Goal: Contribute content: Contribute content

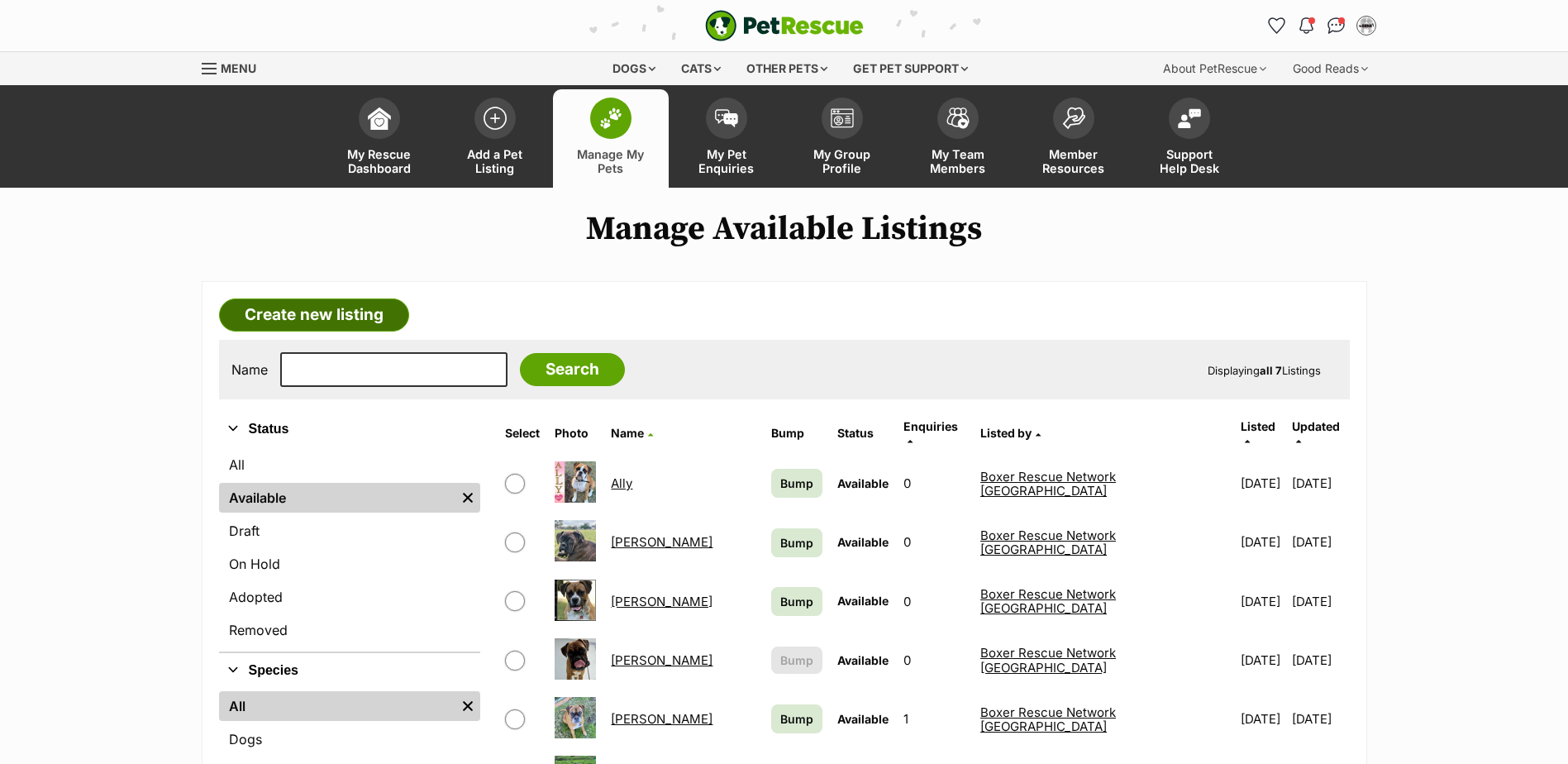
click at [275, 315] on link "Create new listing" at bounding box center [314, 314] width 190 height 33
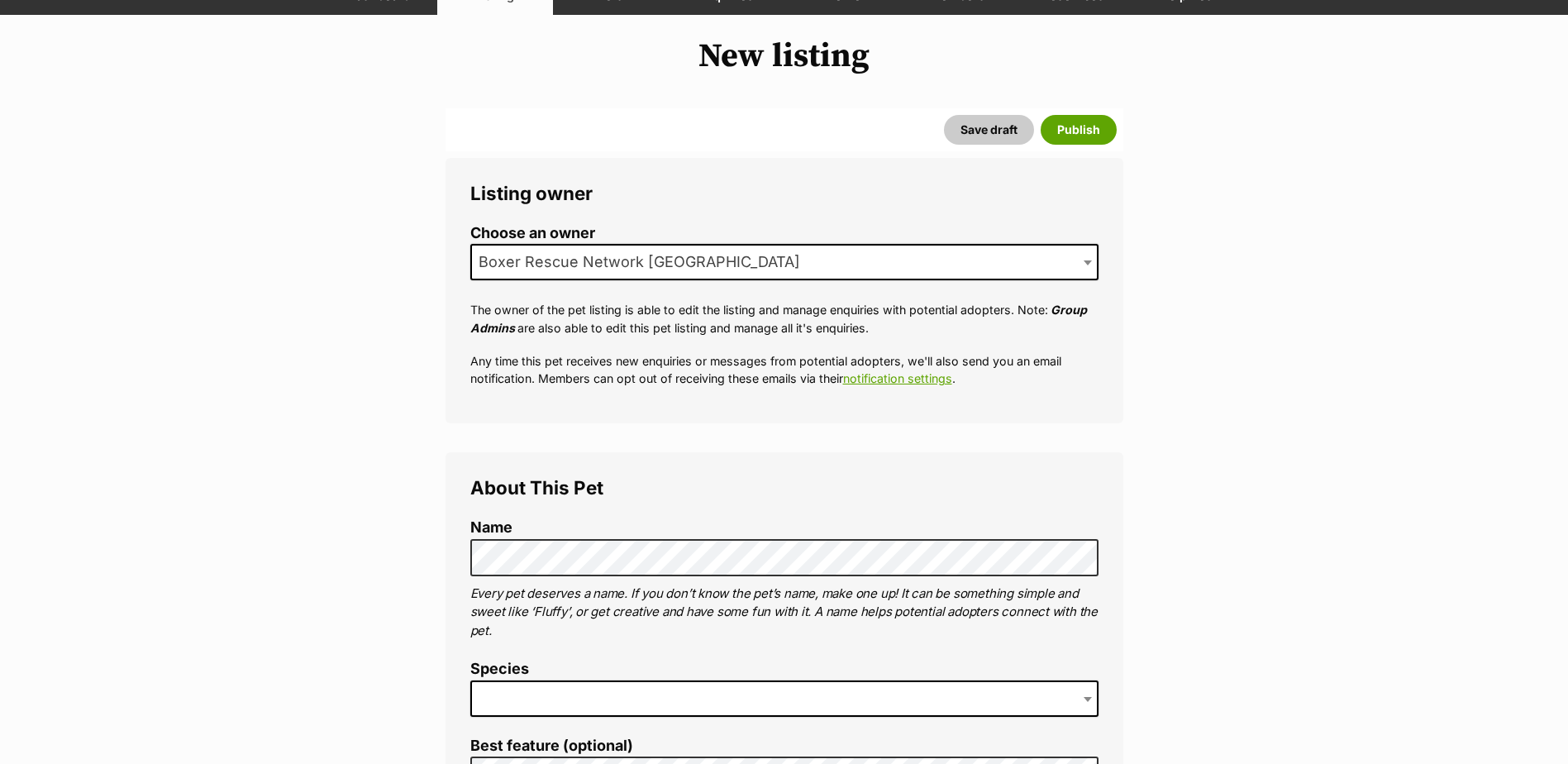
scroll to position [248, 0]
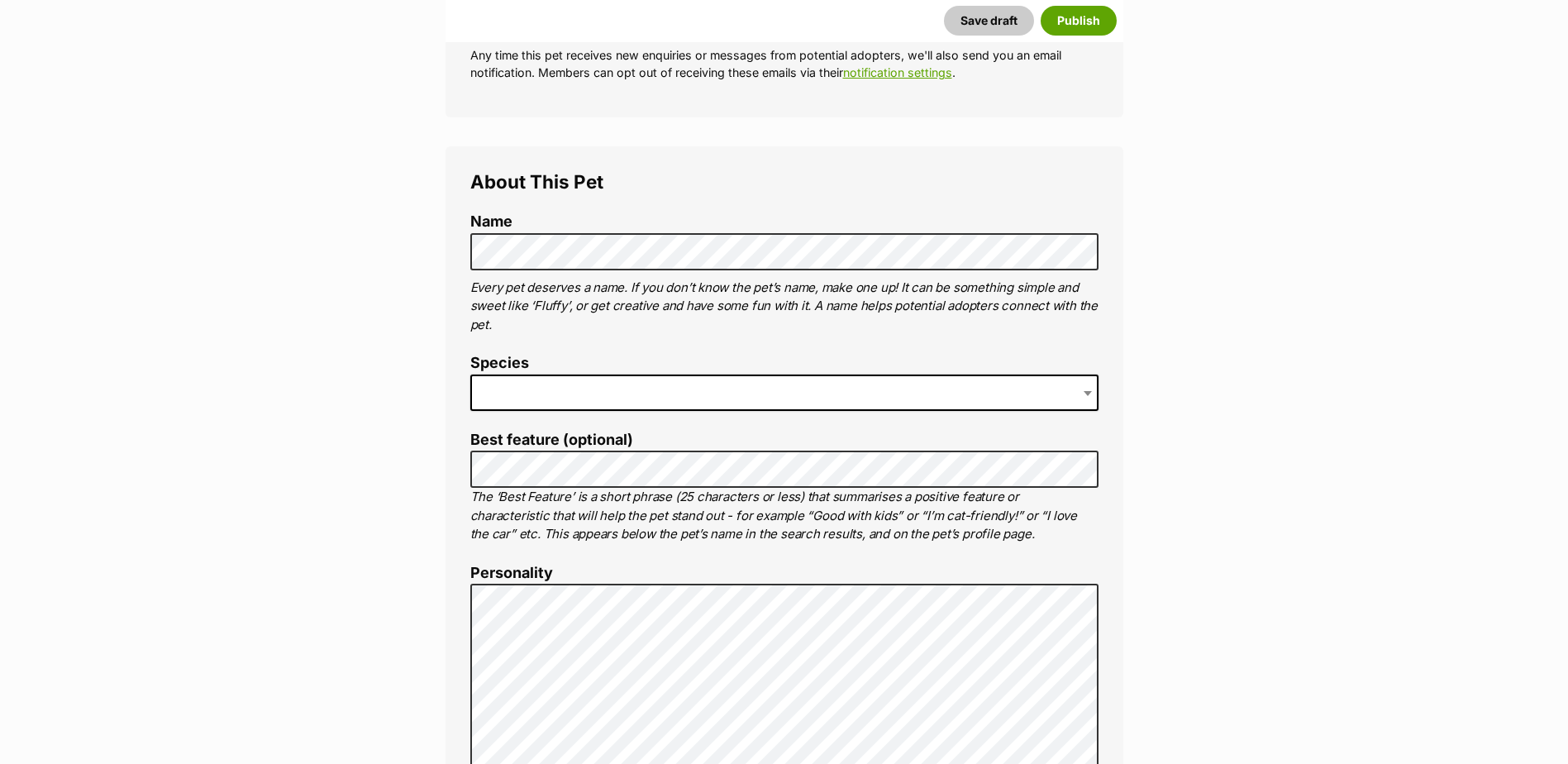
scroll to position [496, 0]
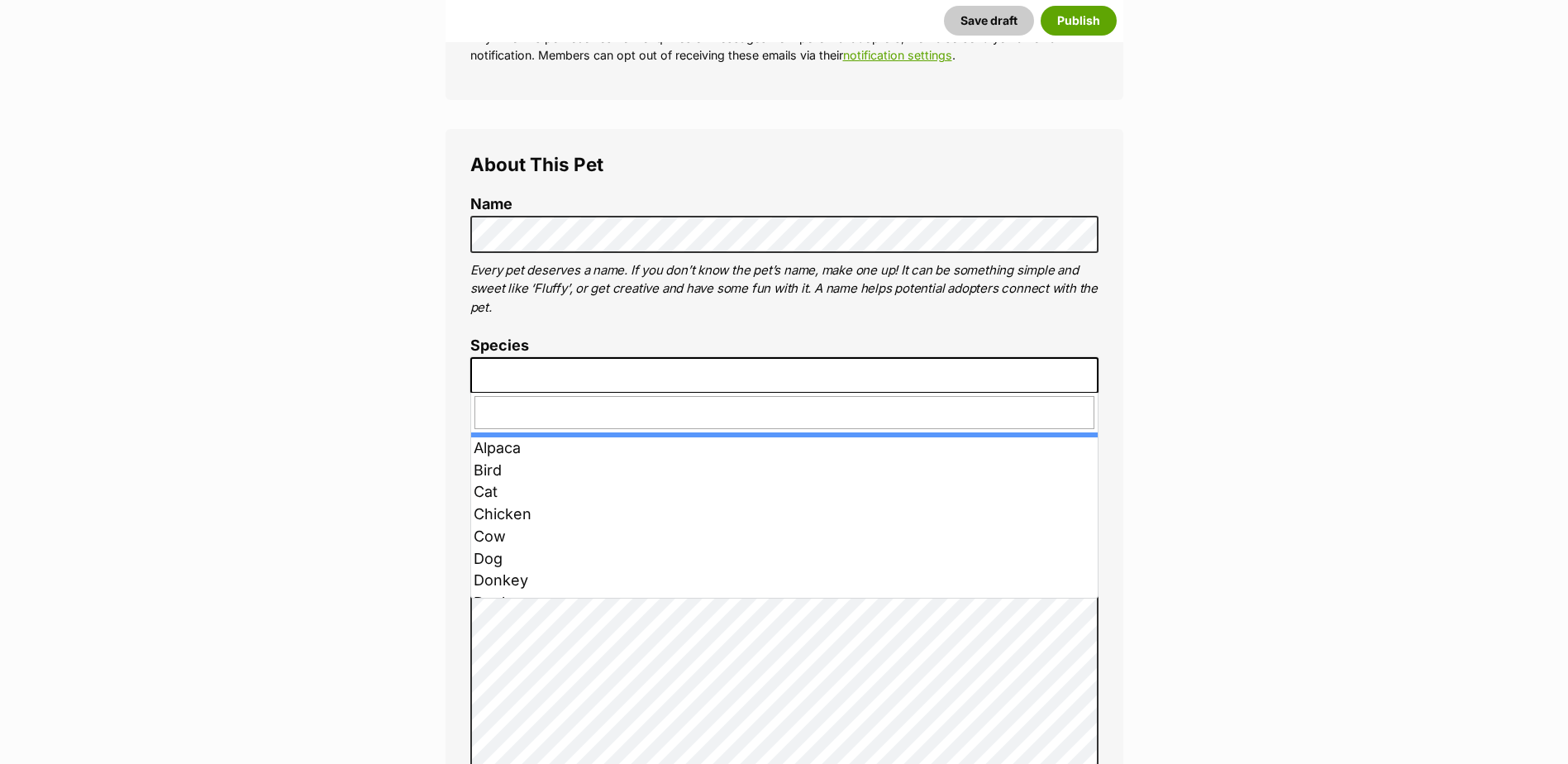
click at [1090, 376] on b at bounding box center [1087, 376] width 8 height 5
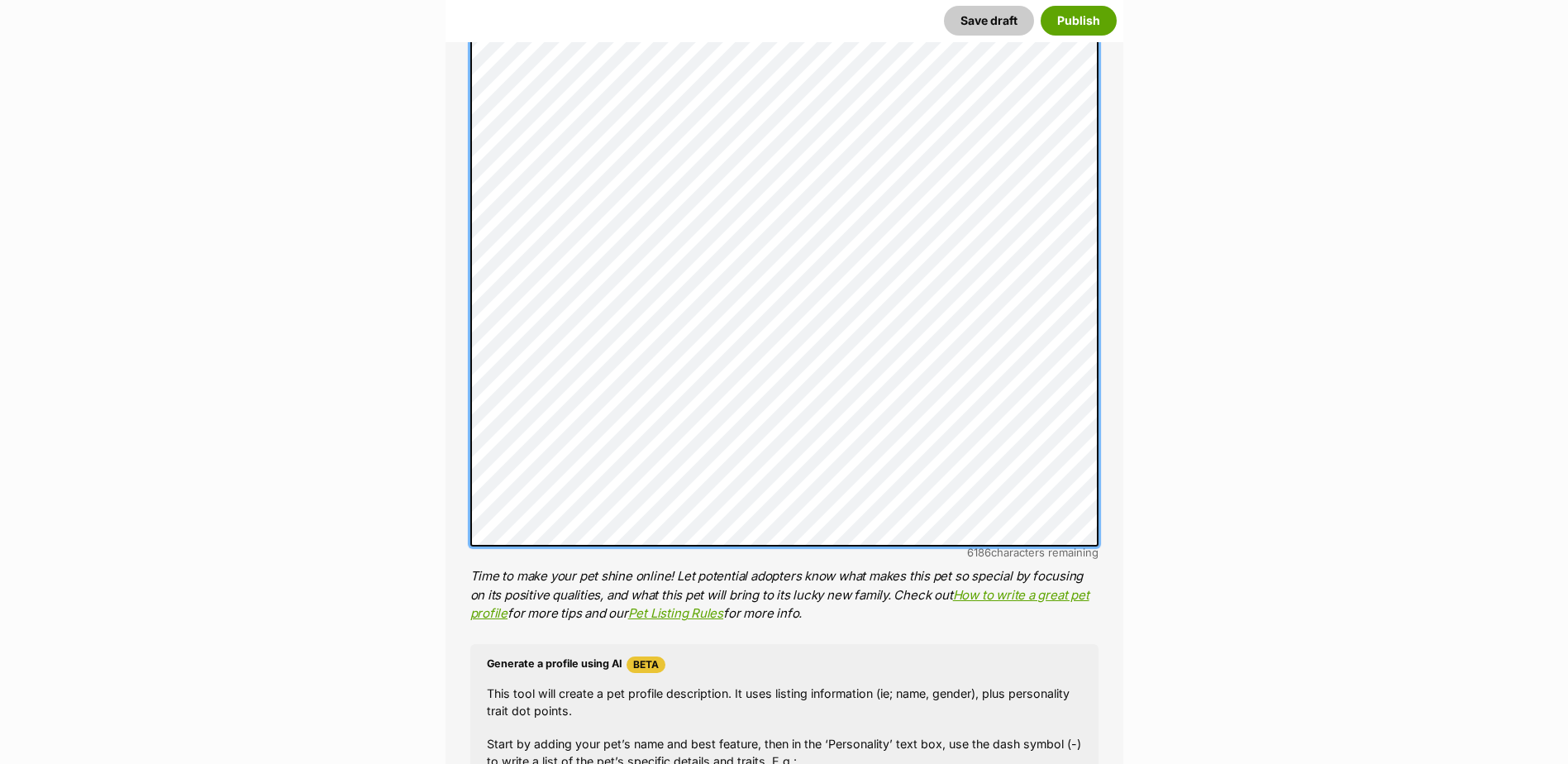
scroll to position [1169, 0]
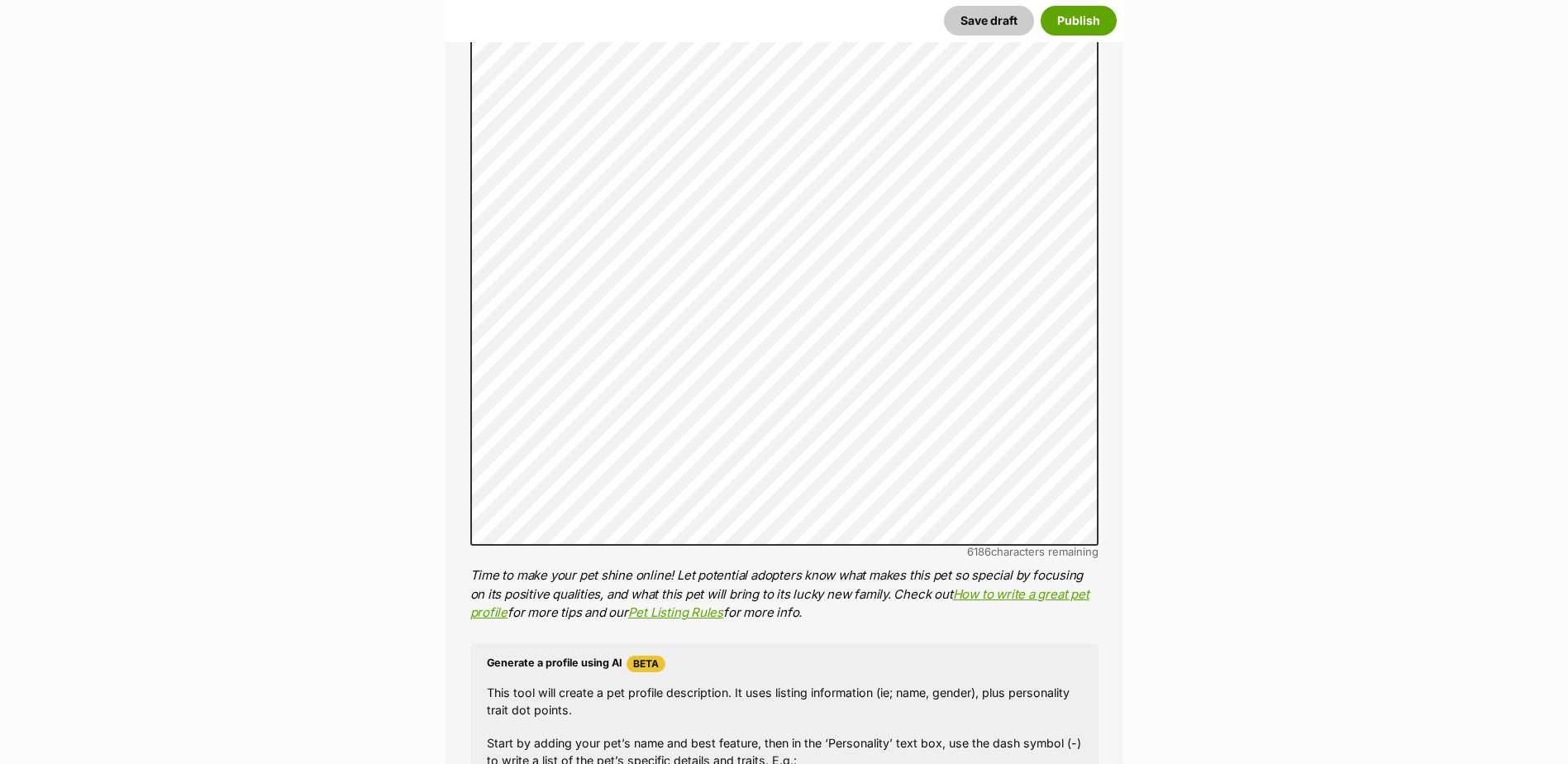
click at [1011, 16] on button "Save draft" at bounding box center [988, 21] width 90 height 30
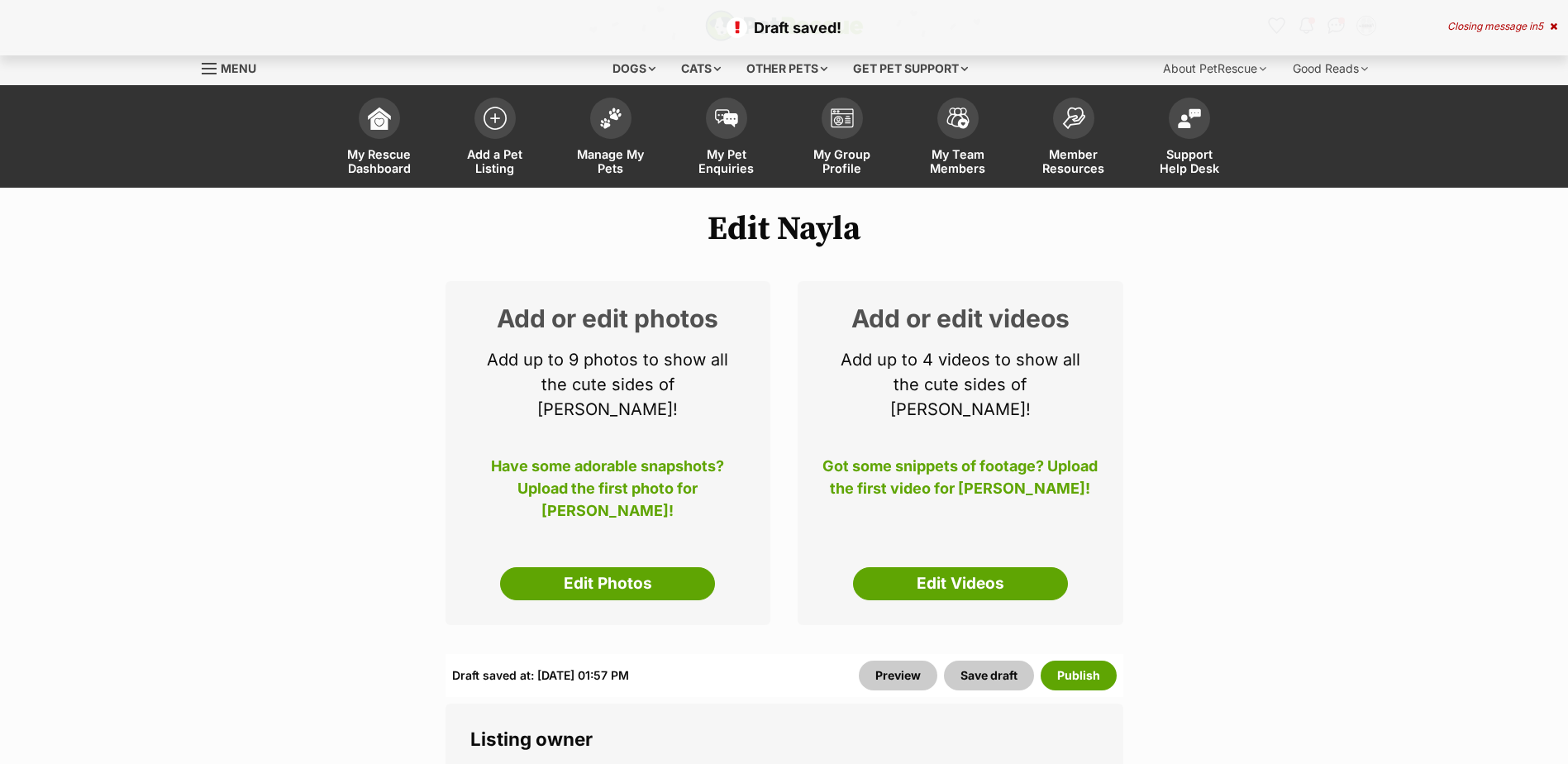
select select
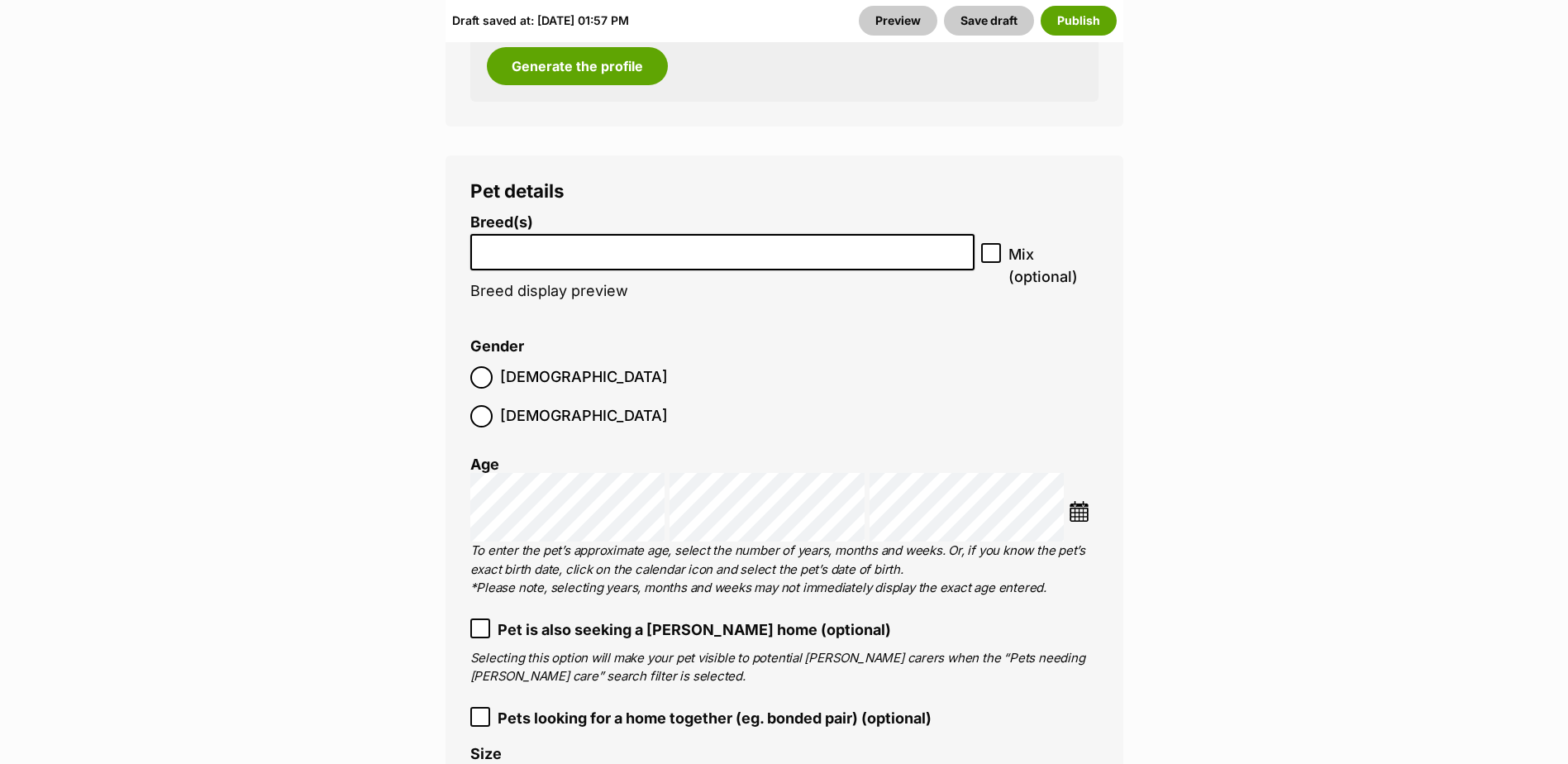
scroll to position [2563, 0]
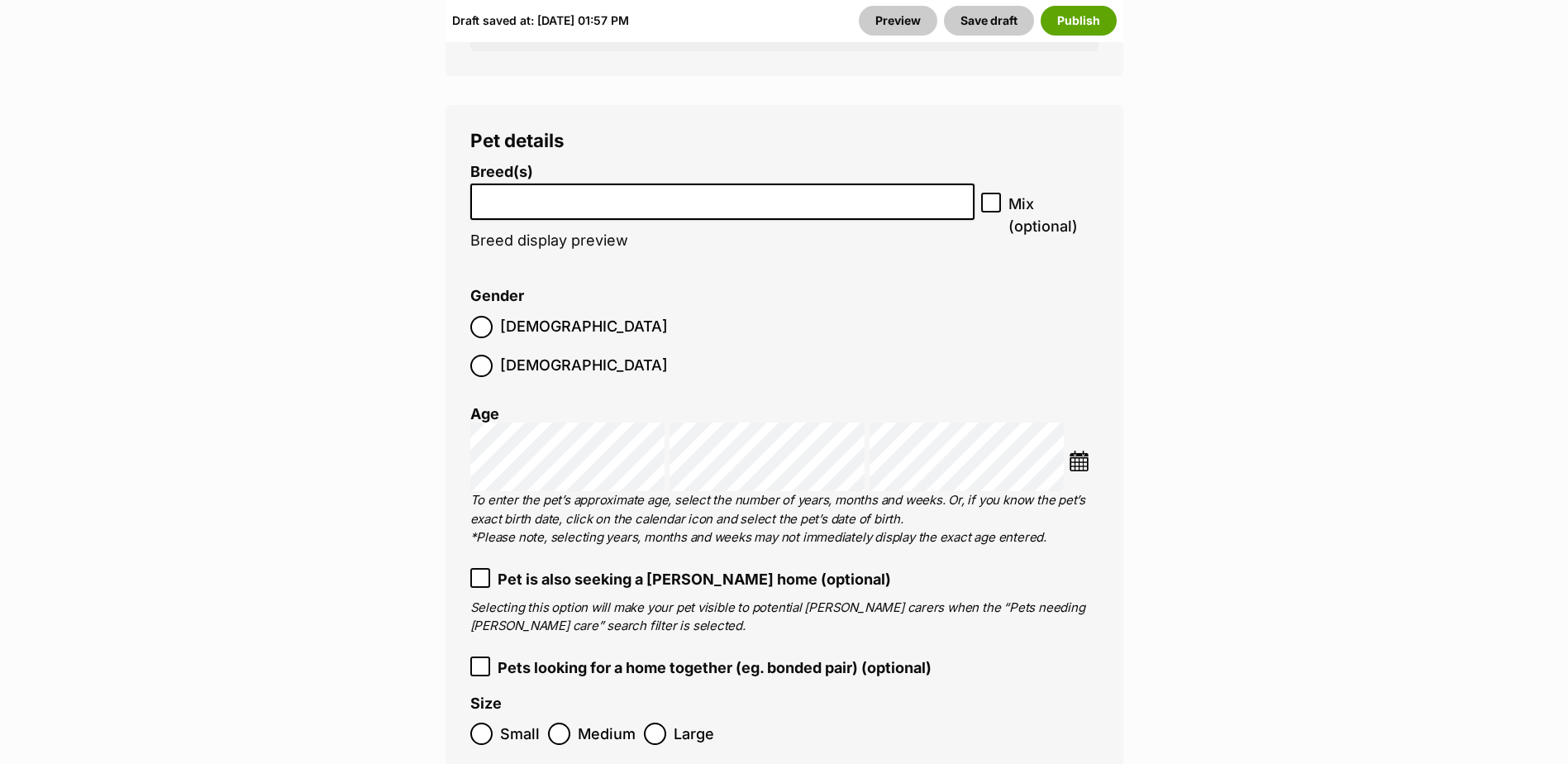
click at [524, 190] on input "search" at bounding box center [722, 198] width 494 height 17
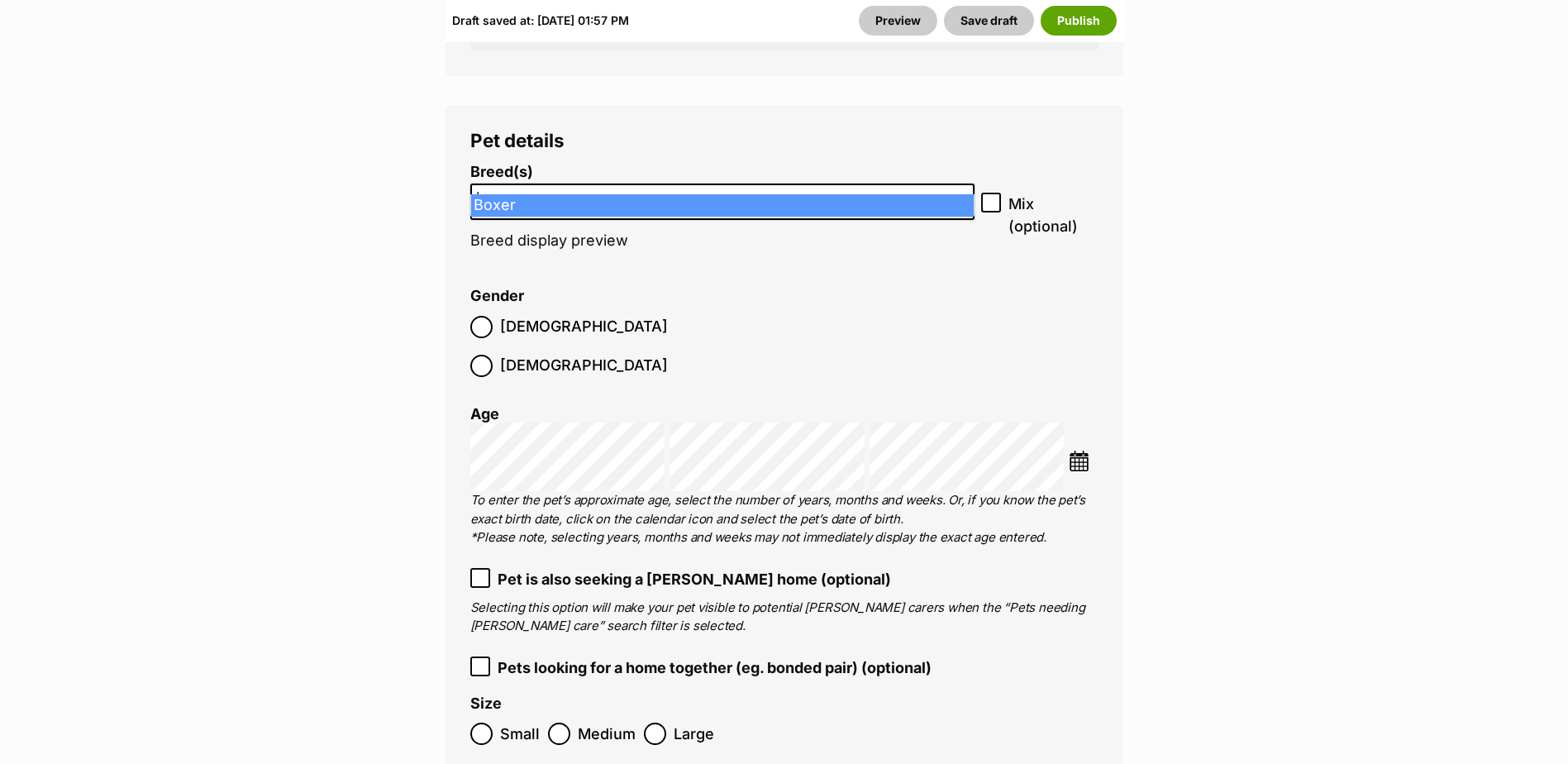
type input "box"
select select "42"
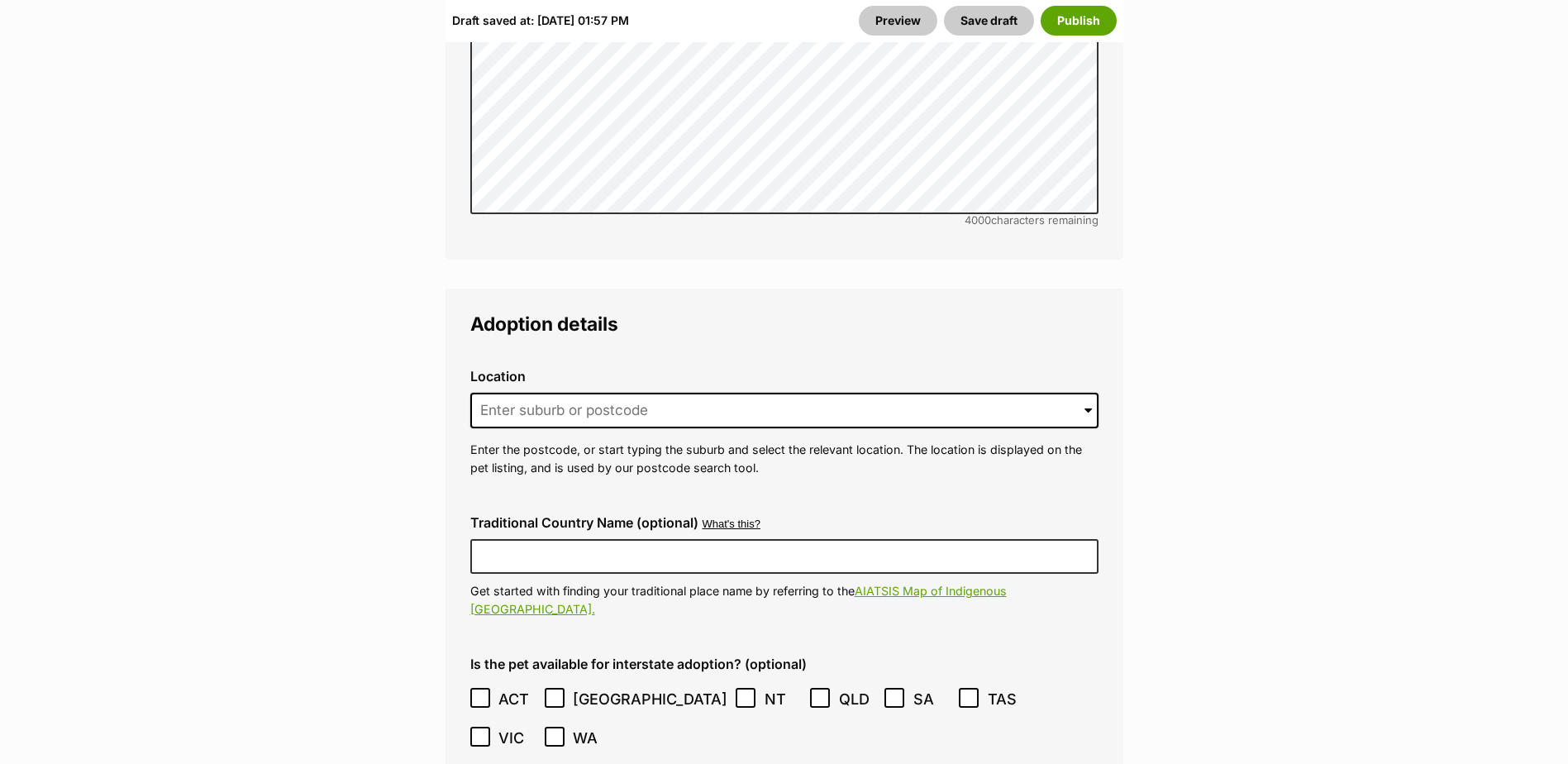
scroll to position [4216, 0]
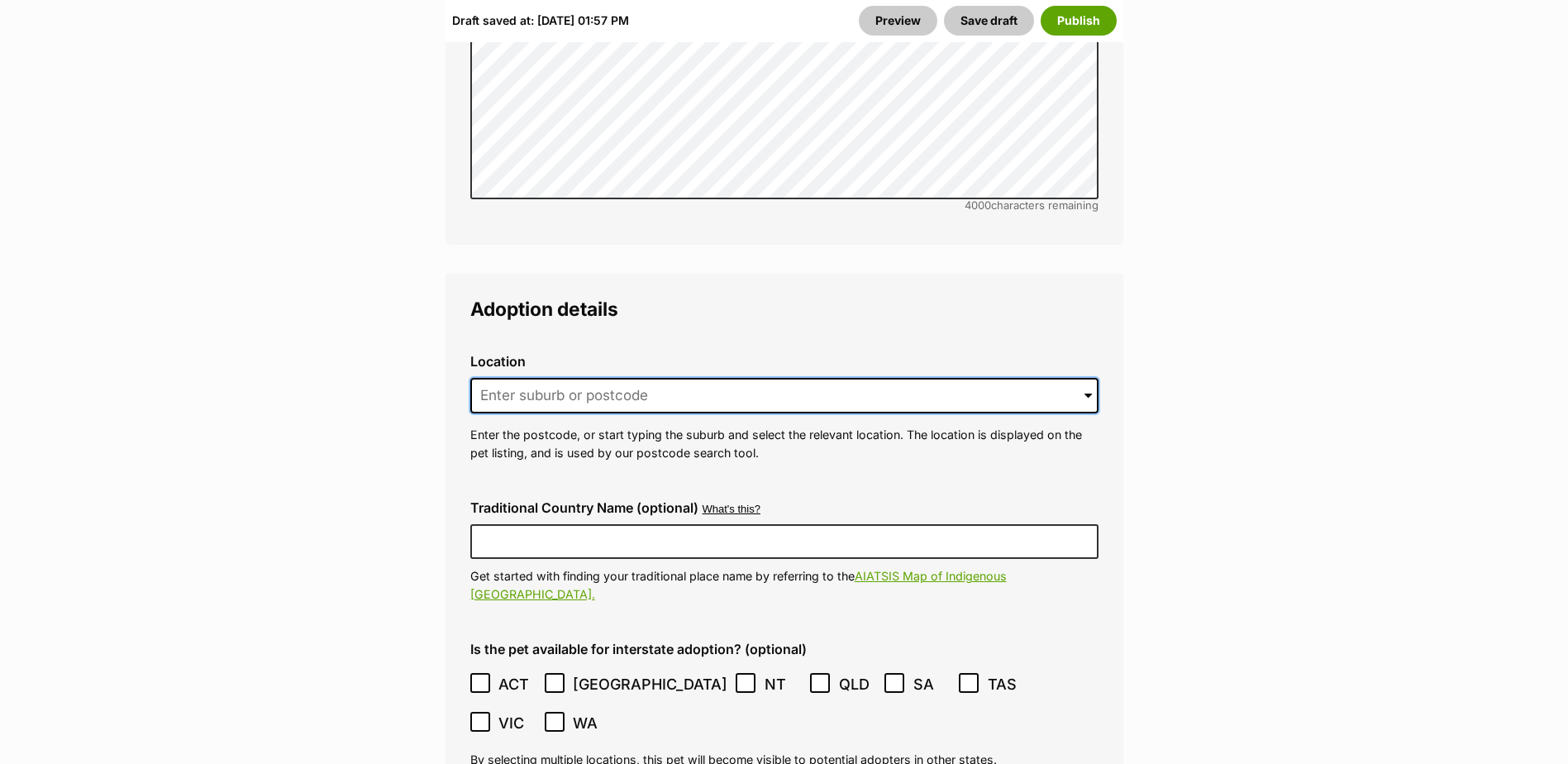
click at [562, 378] on input at bounding box center [784, 395] width 628 height 37
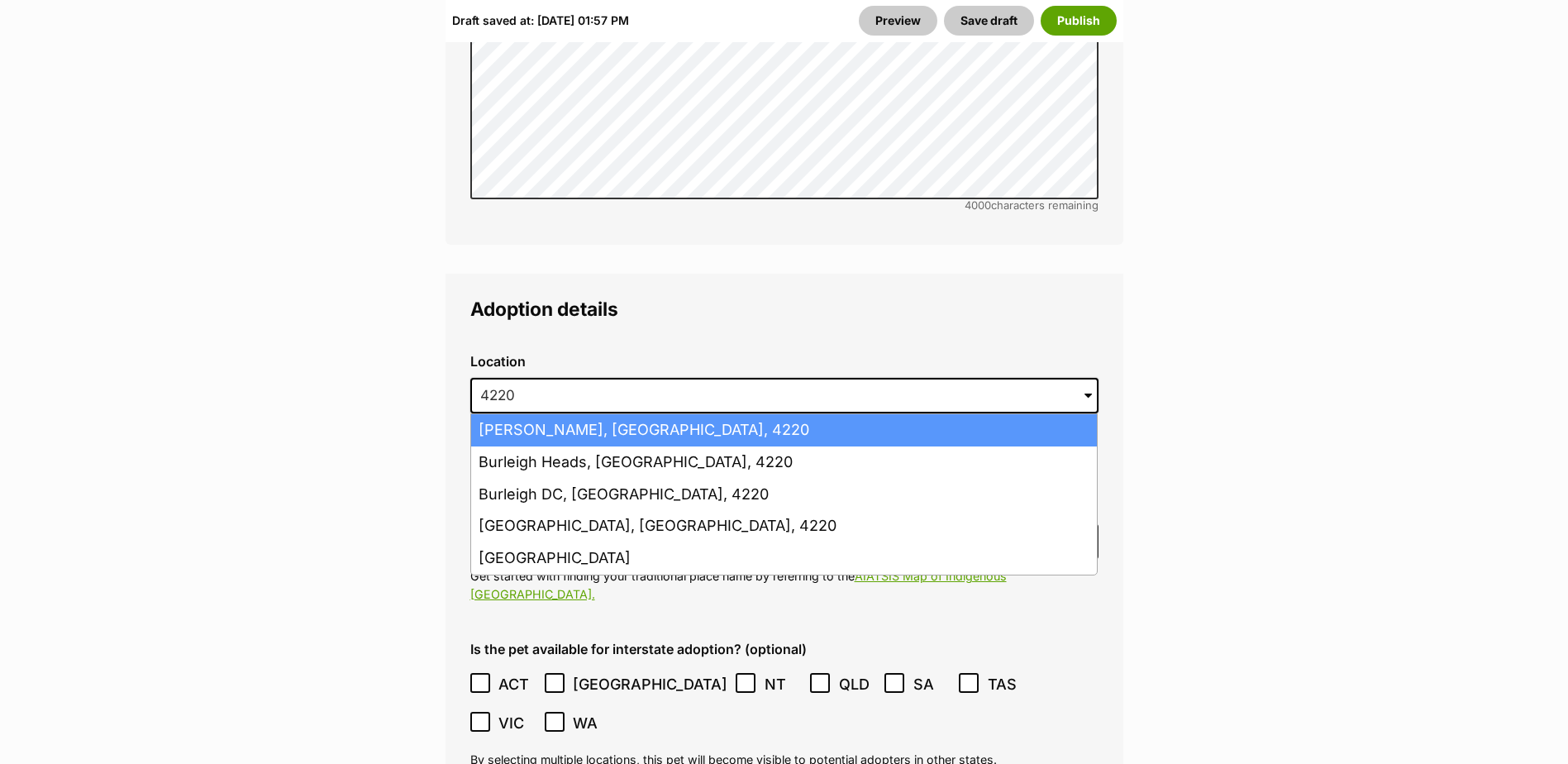
click at [499, 414] on li "[PERSON_NAME], [GEOGRAPHIC_DATA], 4220" at bounding box center [784, 430] width 626 height 32
type input "[PERSON_NAME], [GEOGRAPHIC_DATA], 4220"
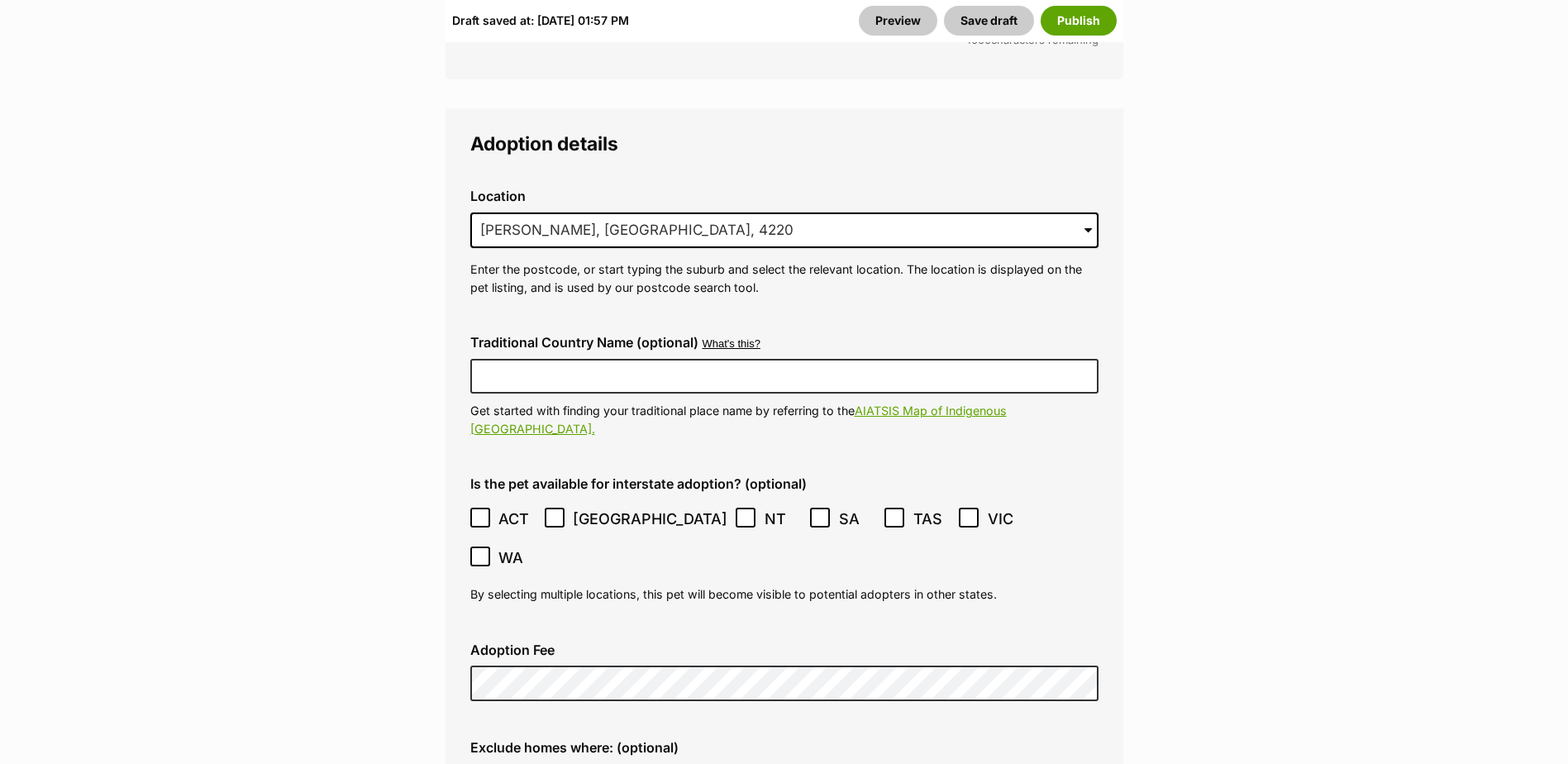
click at [481, 515] on icon at bounding box center [480, 518] width 10 height 7
click at [551, 512] on icon at bounding box center [555, 518] width 12 height 12
click at [740, 512] on icon at bounding box center [746, 518] width 12 height 12
click at [814, 512] on icon at bounding box center [820, 518] width 12 height 12
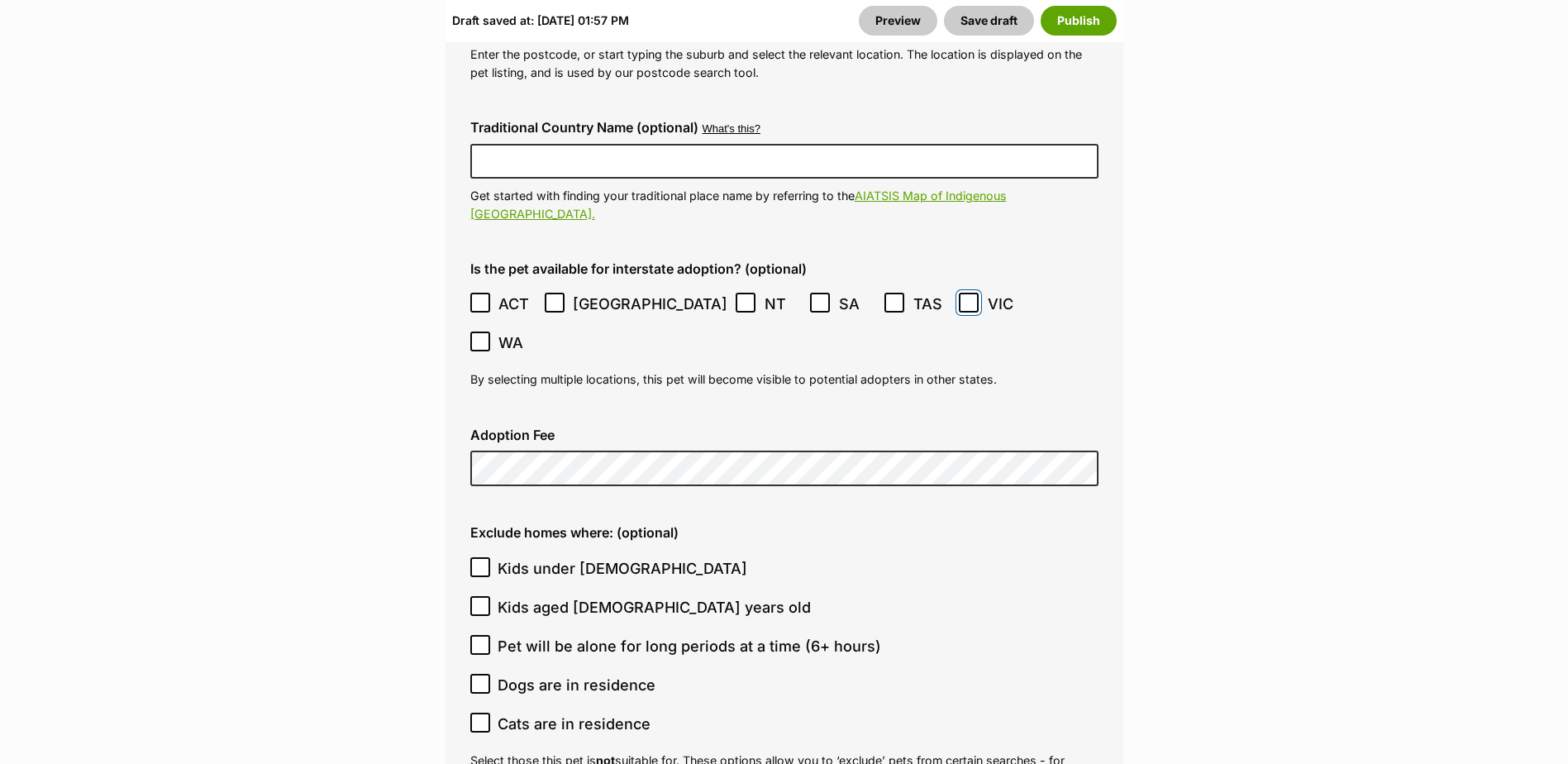
scroll to position [4630, 0]
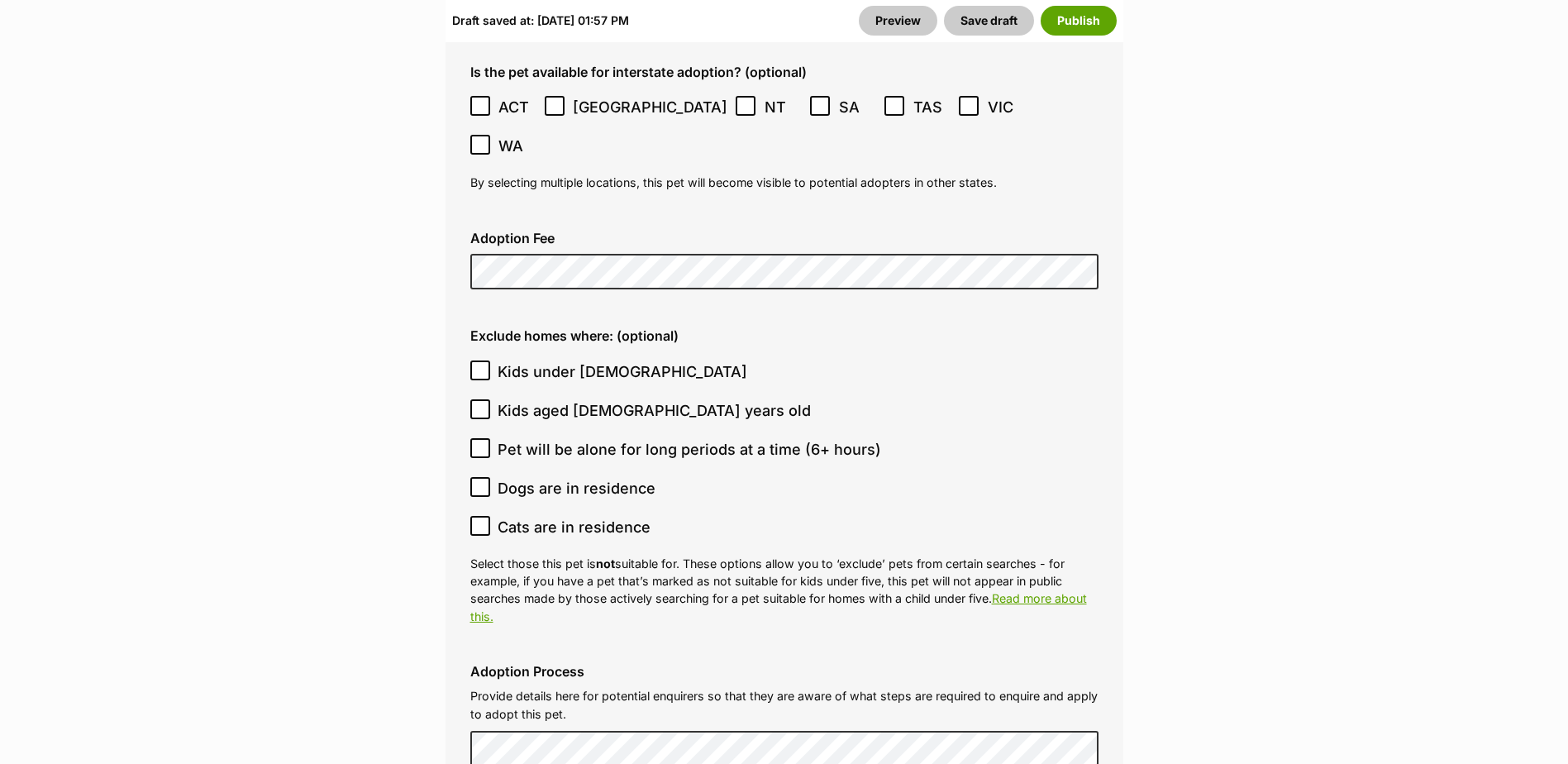
scroll to position [4795, 0]
click at [480, 519] on icon at bounding box center [481, 525] width 12 height 12
click at [480, 515] on input "Cats are in residence" at bounding box center [480, 525] width 20 height 20
checkbox input "true"
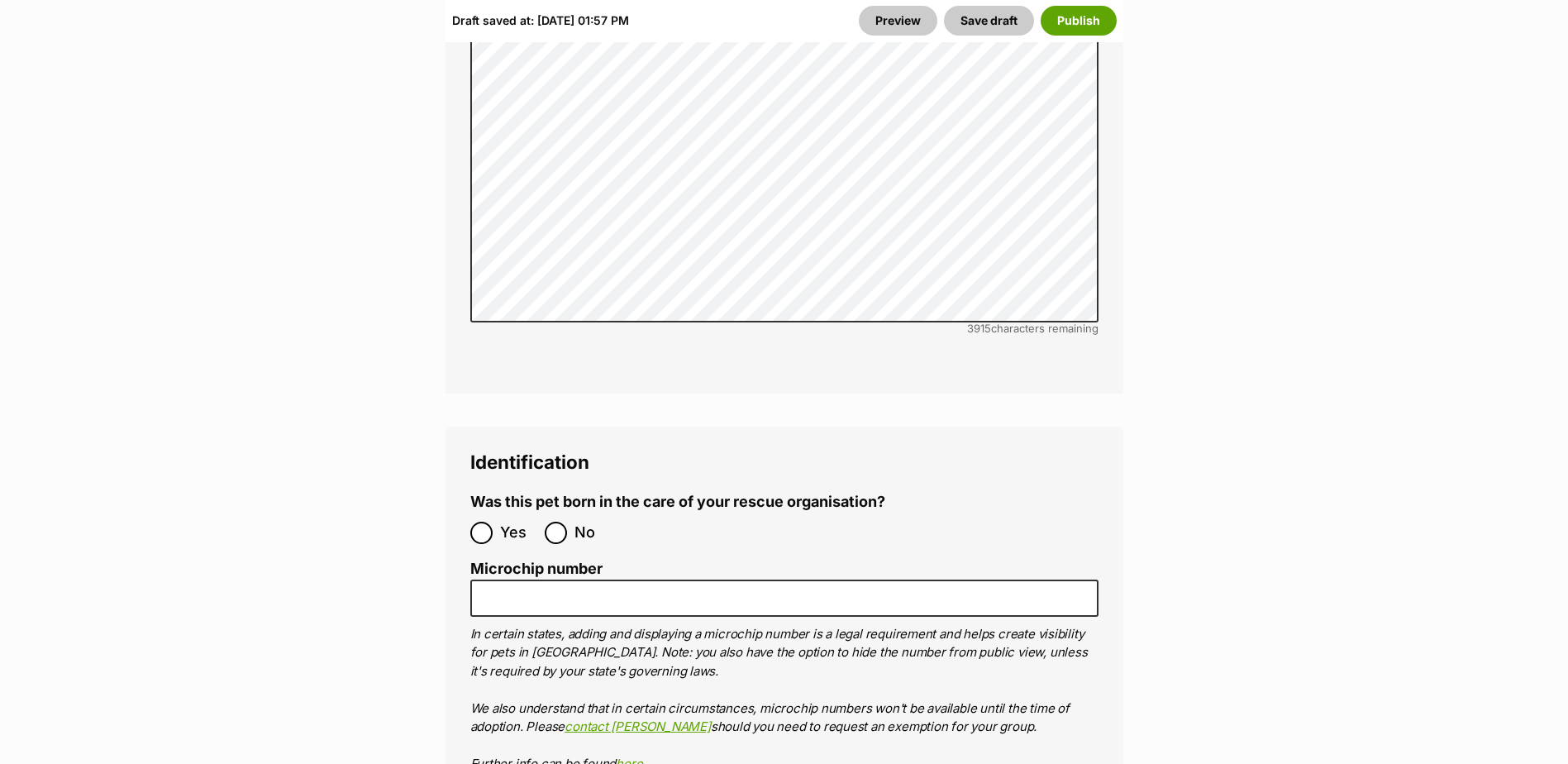
scroll to position [5621, 0]
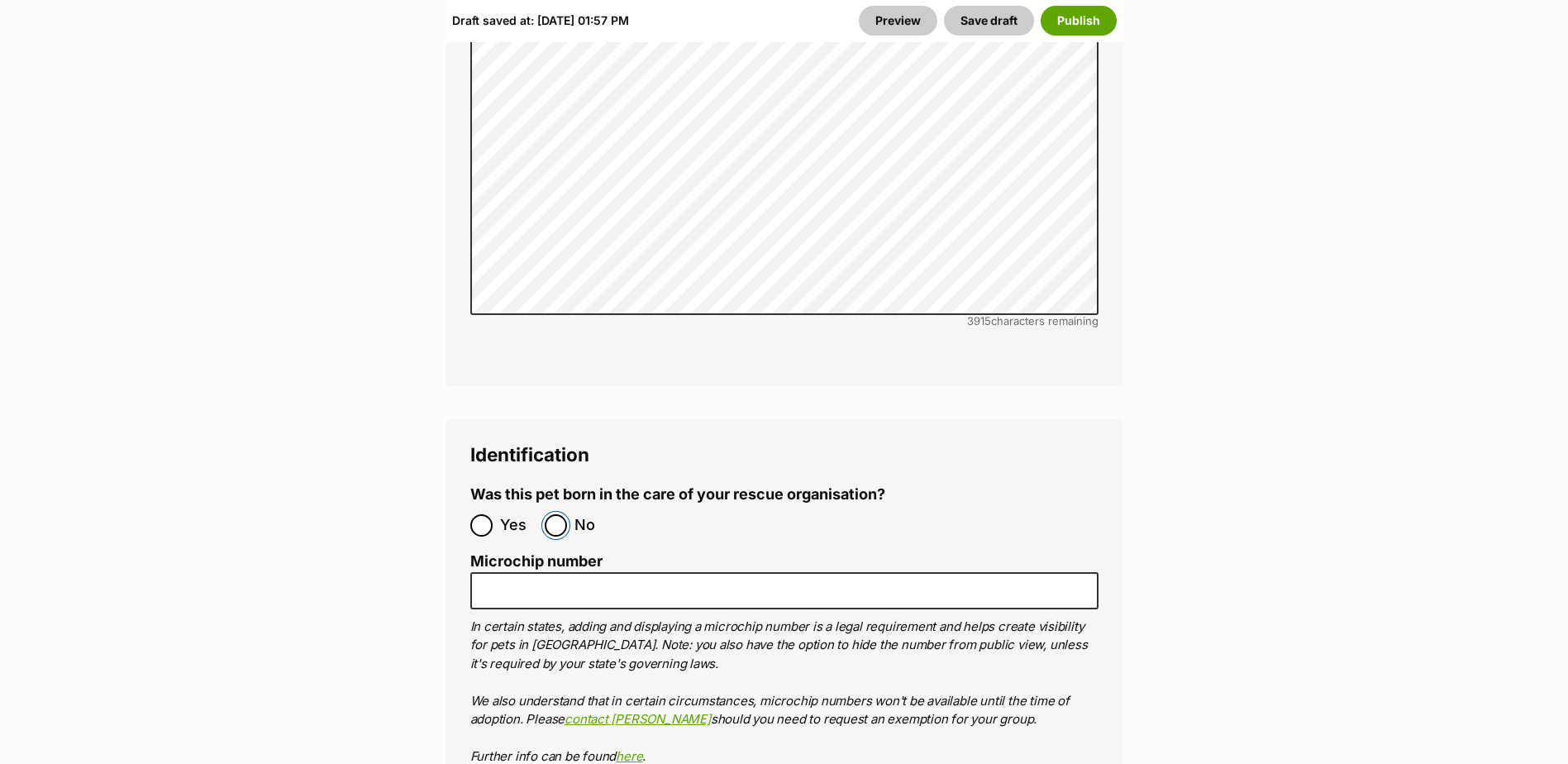
click at [557, 515] on input "No" at bounding box center [555, 526] width 22 height 22
radio input "true"
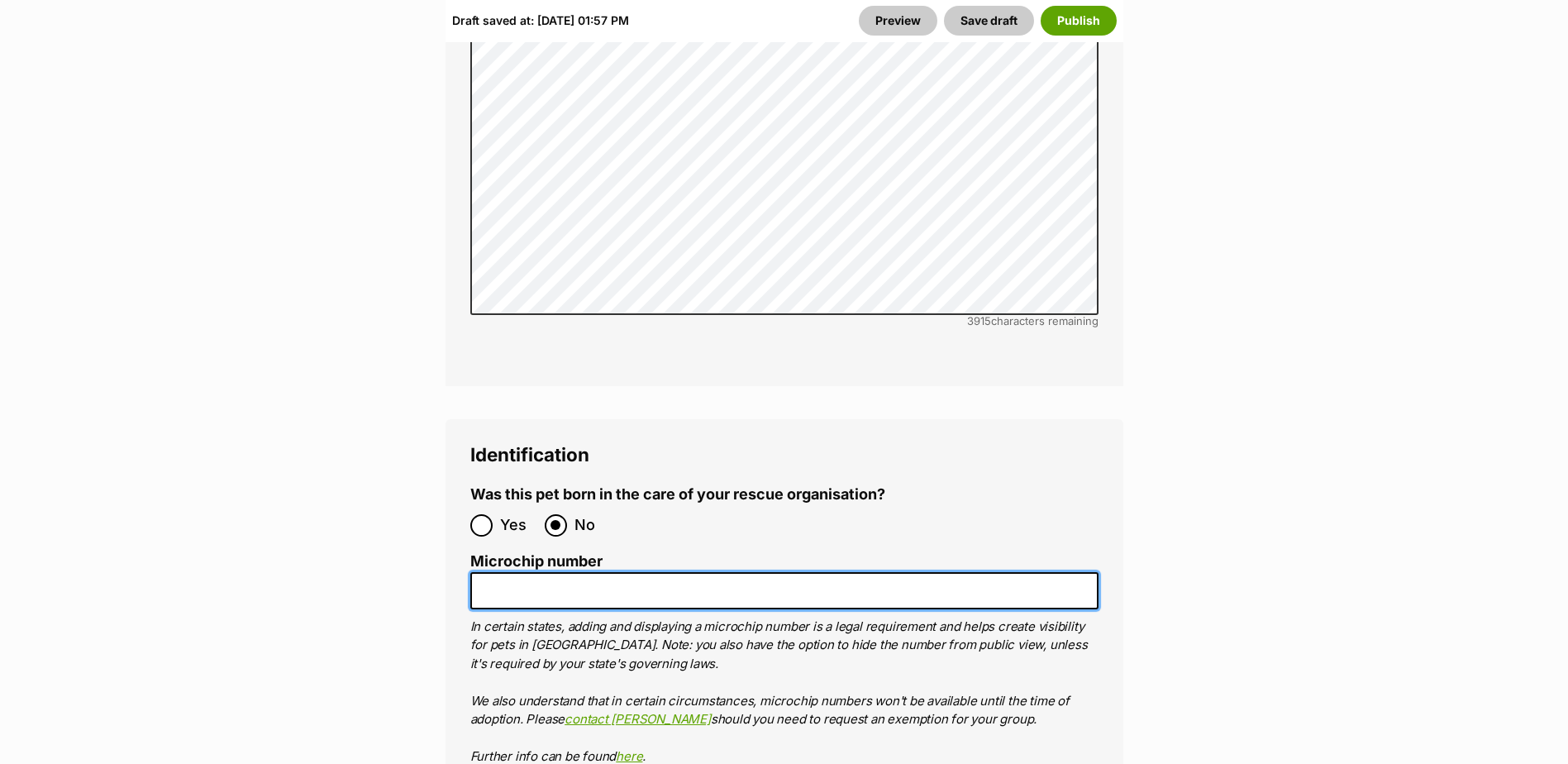
click at [499, 572] on input "Microchip number" at bounding box center [784, 590] width 628 height 37
type input "941000026816526"
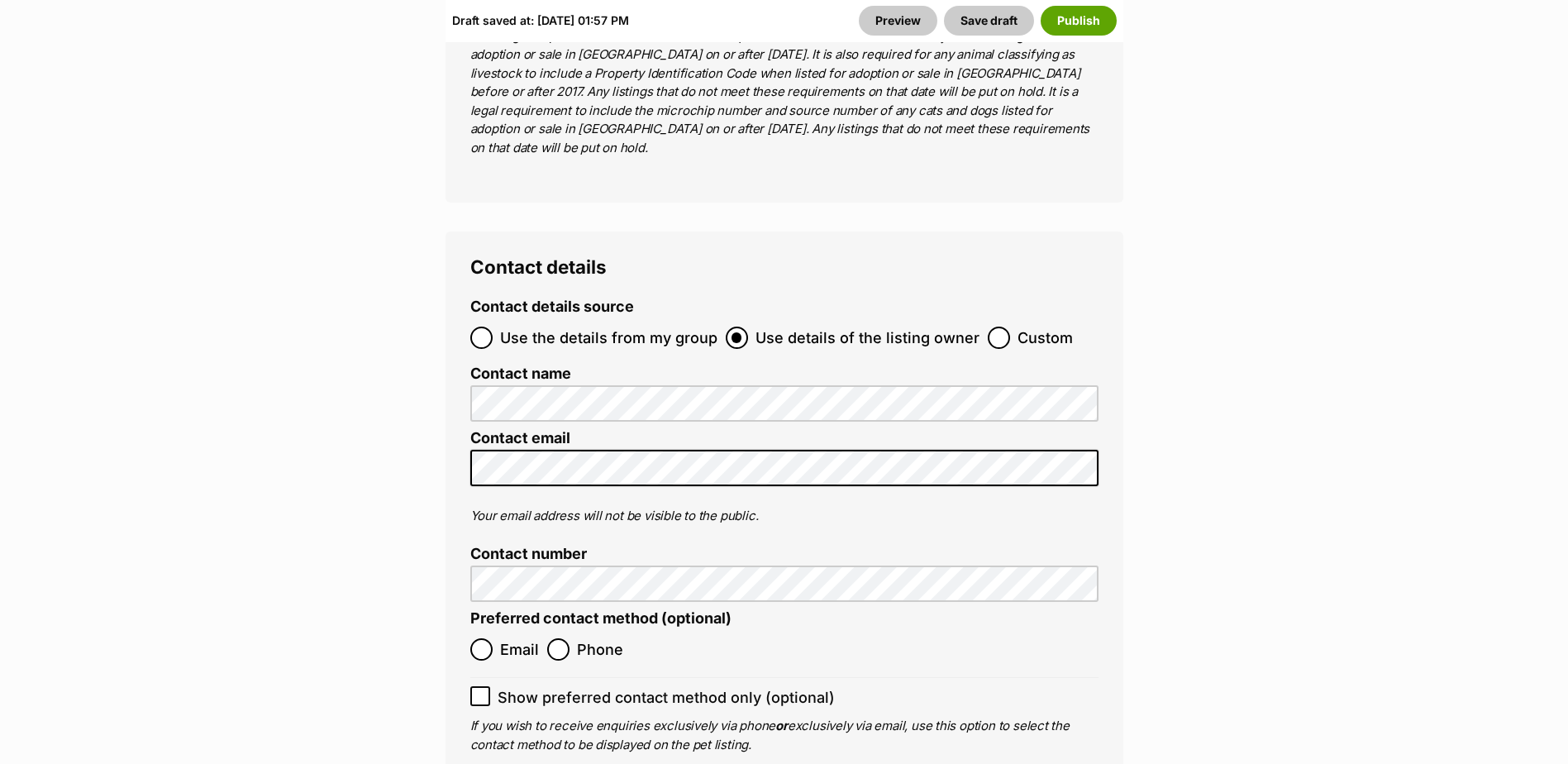
scroll to position [7027, 0]
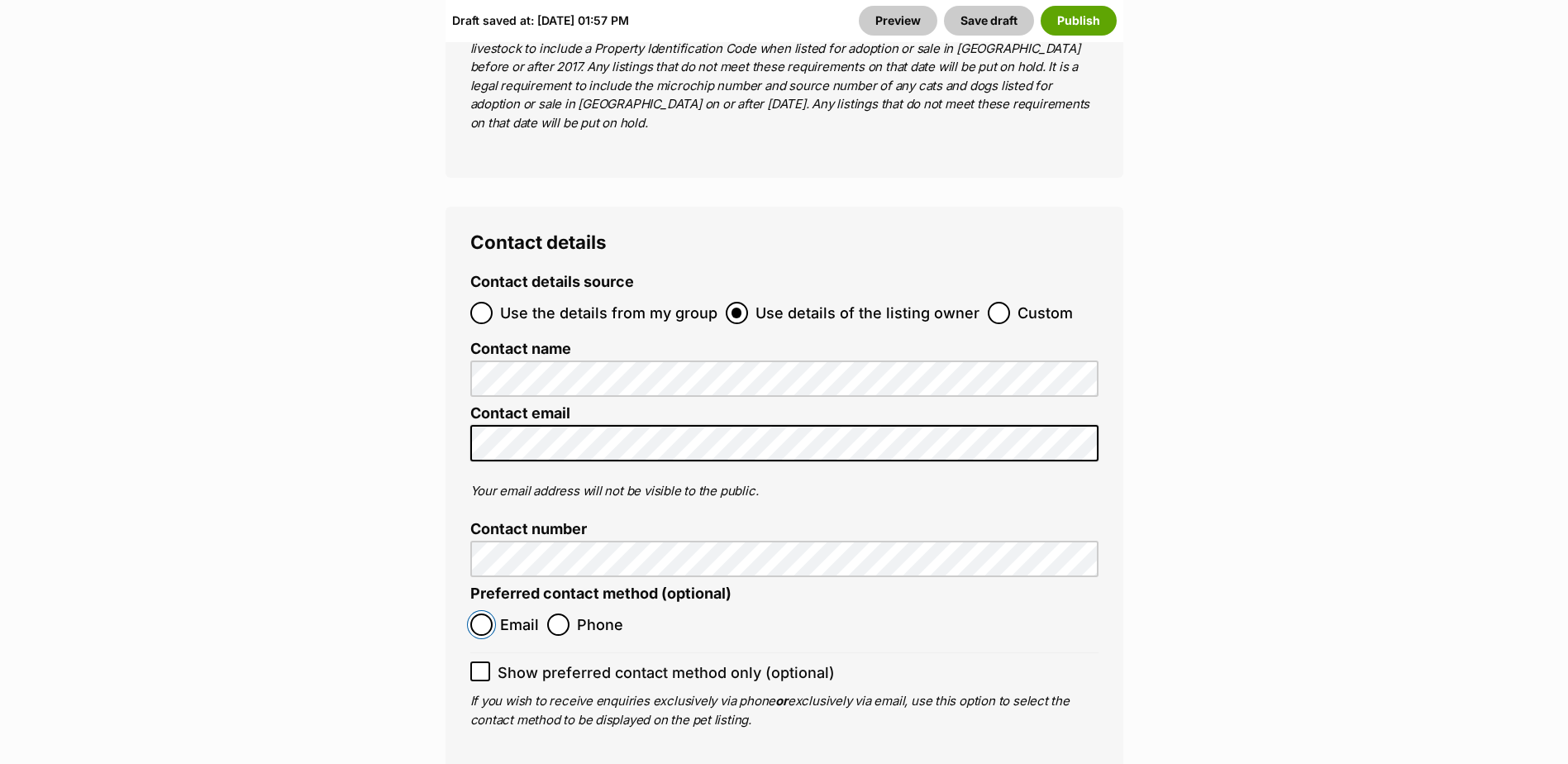
click at [488, 613] on input "Email" at bounding box center [481, 624] width 22 height 22
radio input "true"
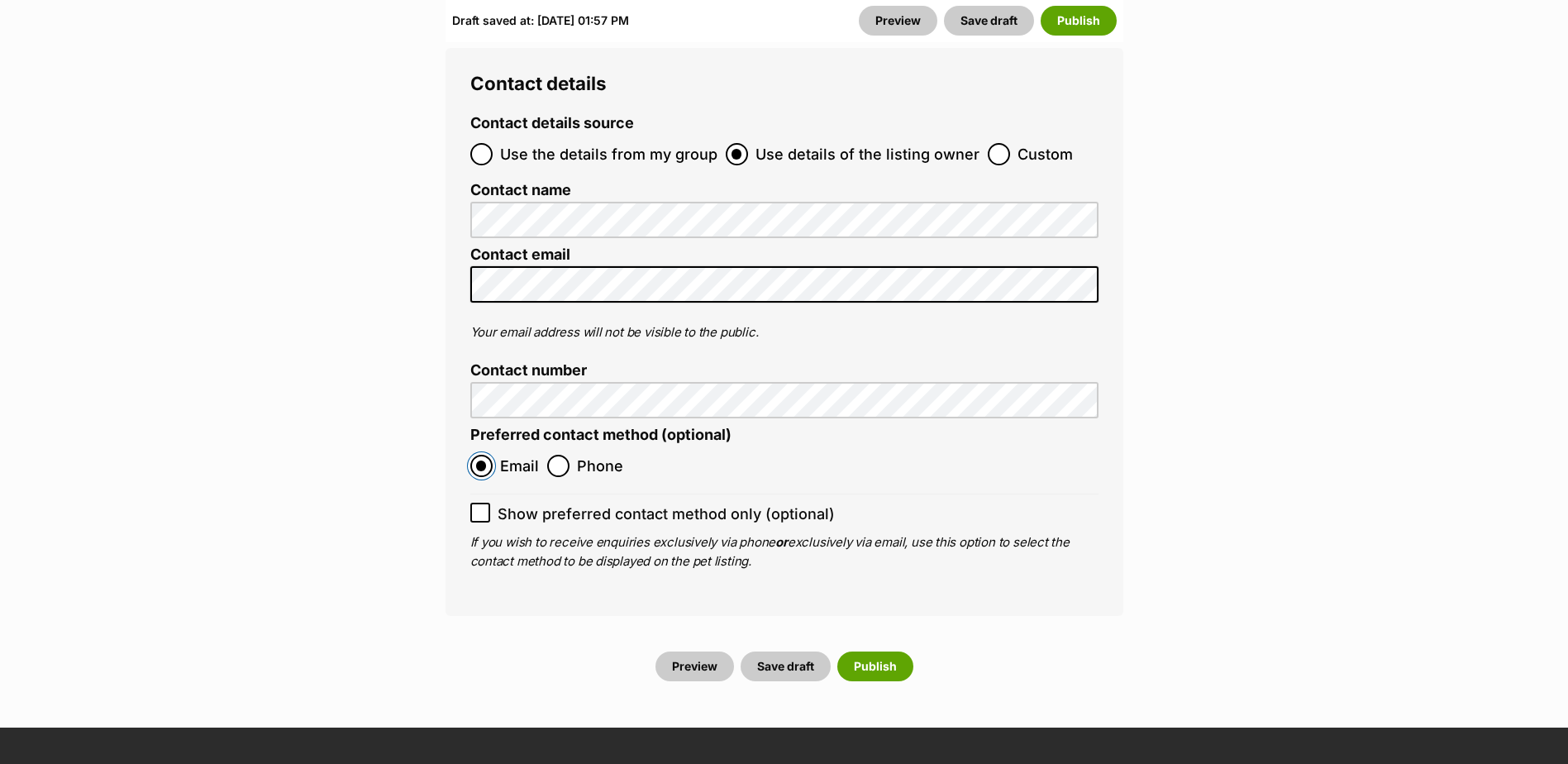
scroll to position [7192, 0]
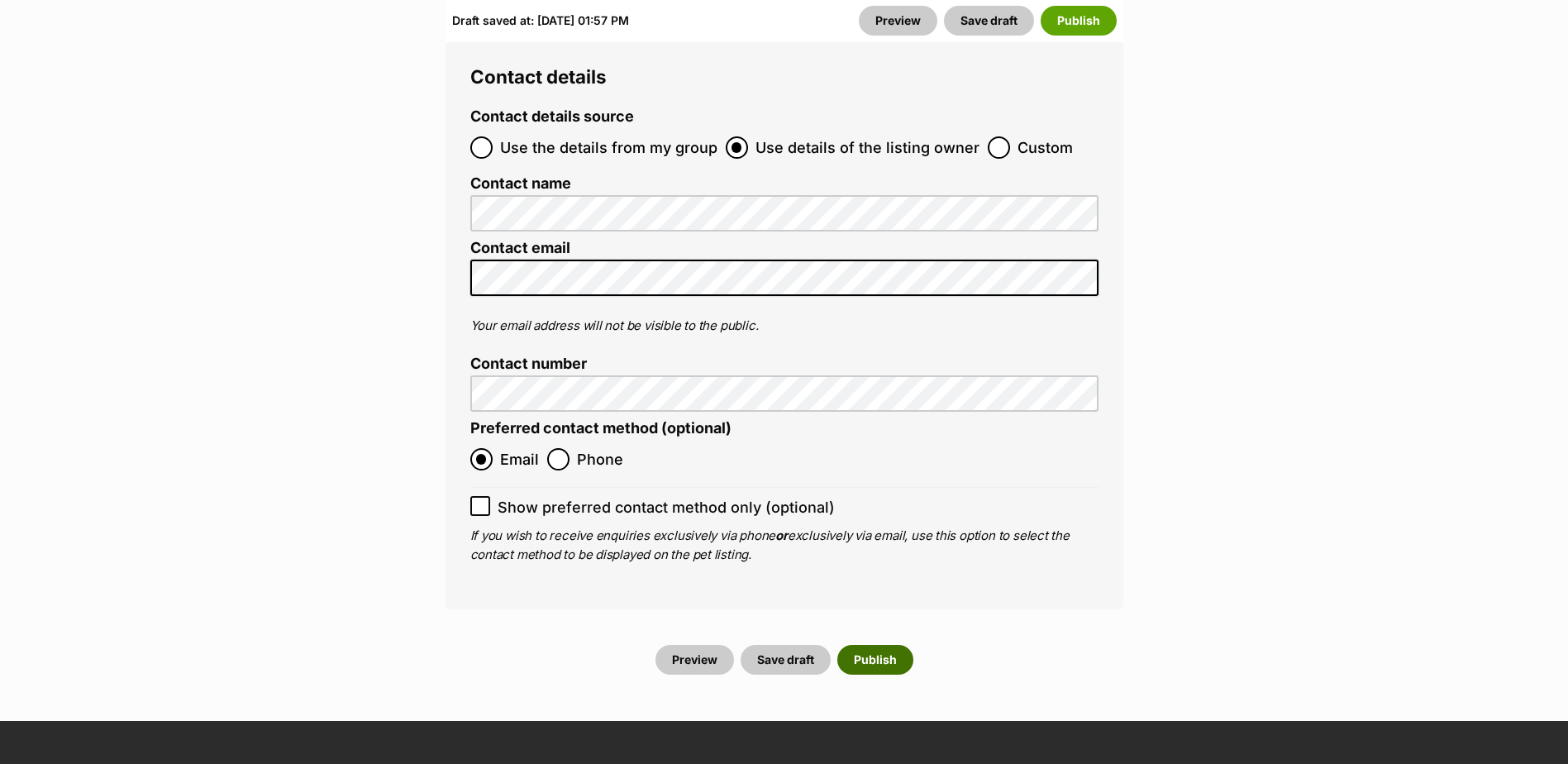
click at [879, 645] on button "Publish" at bounding box center [875, 660] width 76 height 30
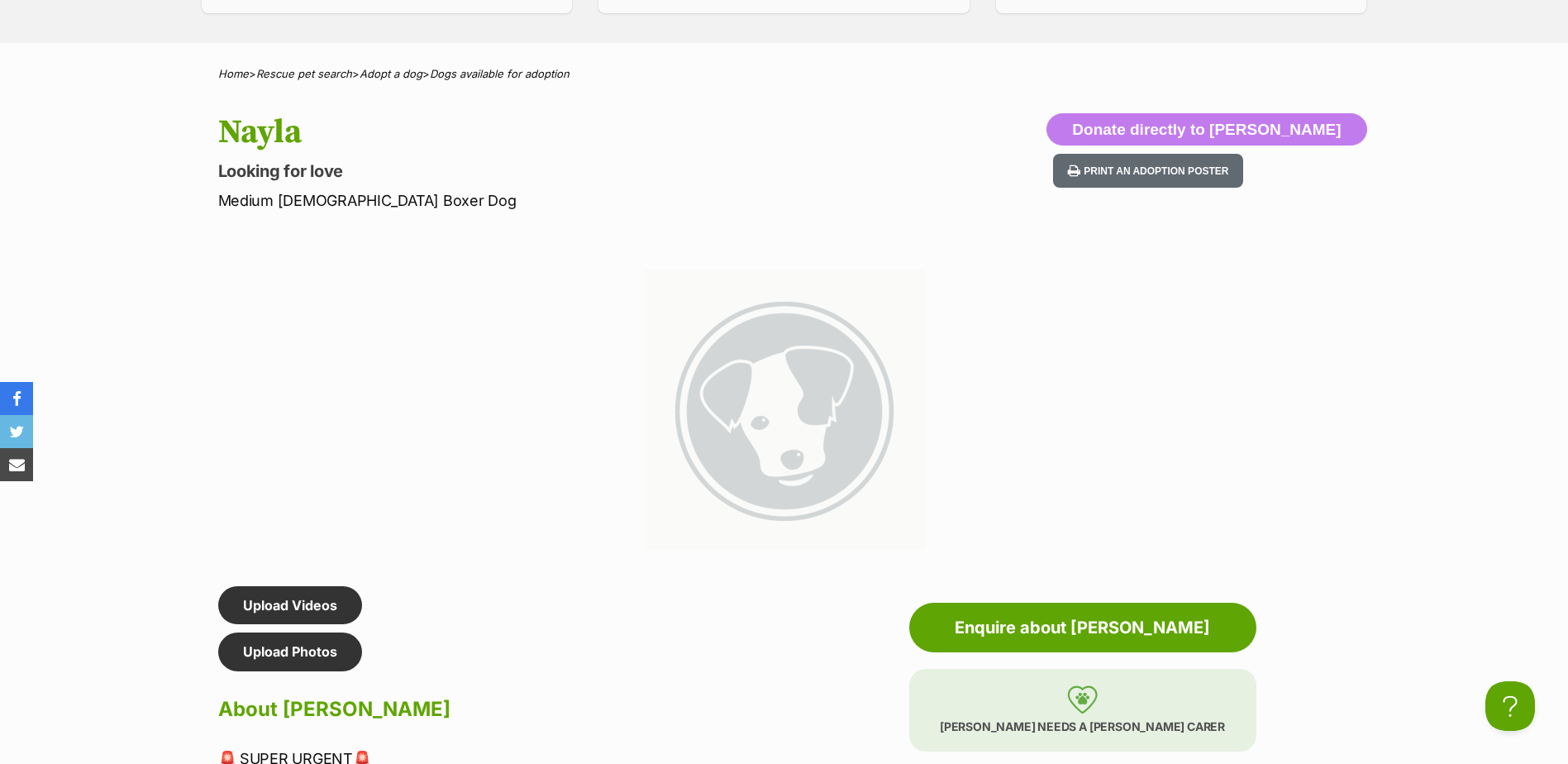
scroll to position [662, 0]
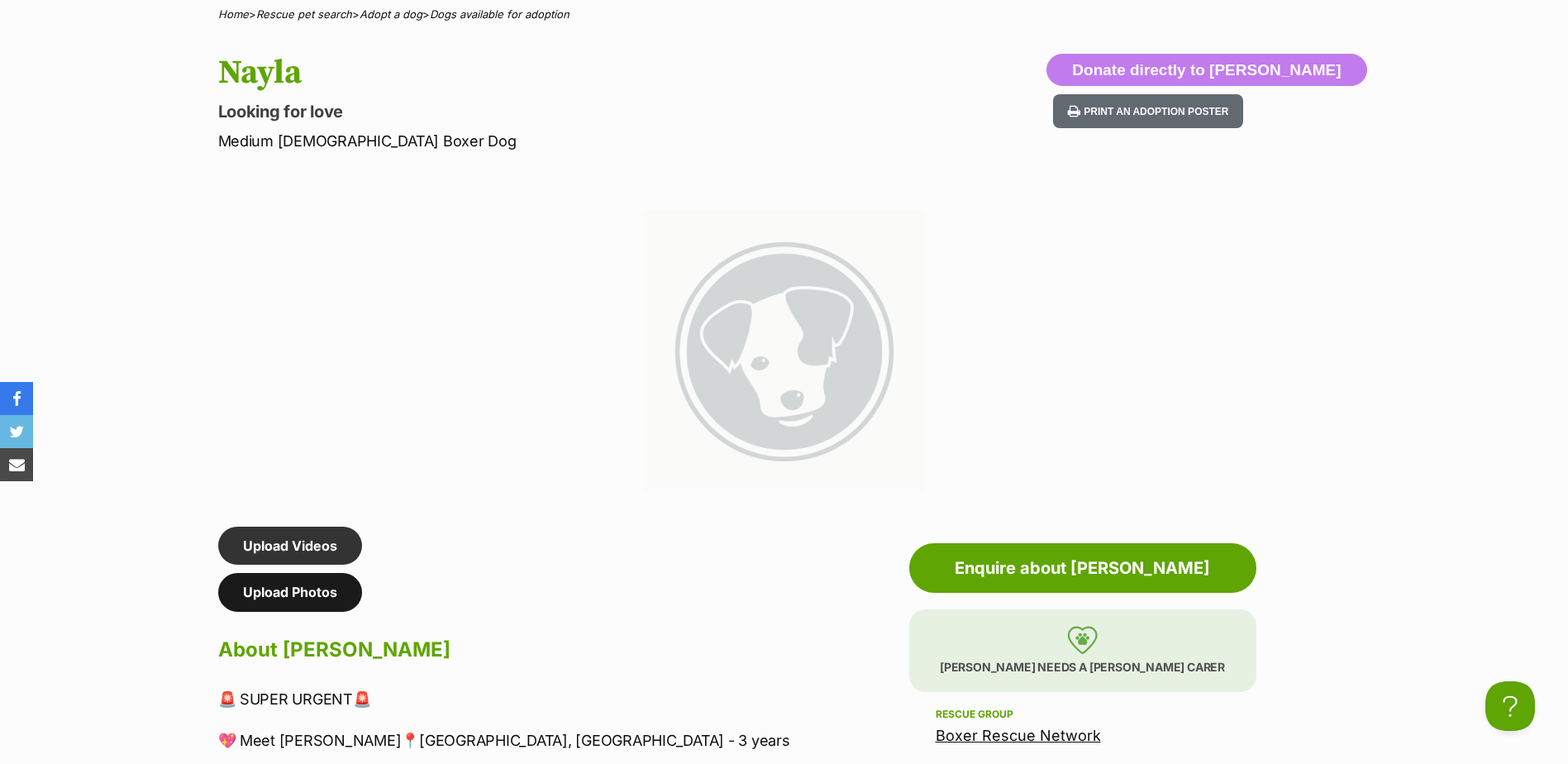
click at [268, 597] on link "Upload Photos" at bounding box center [290, 592] width 144 height 38
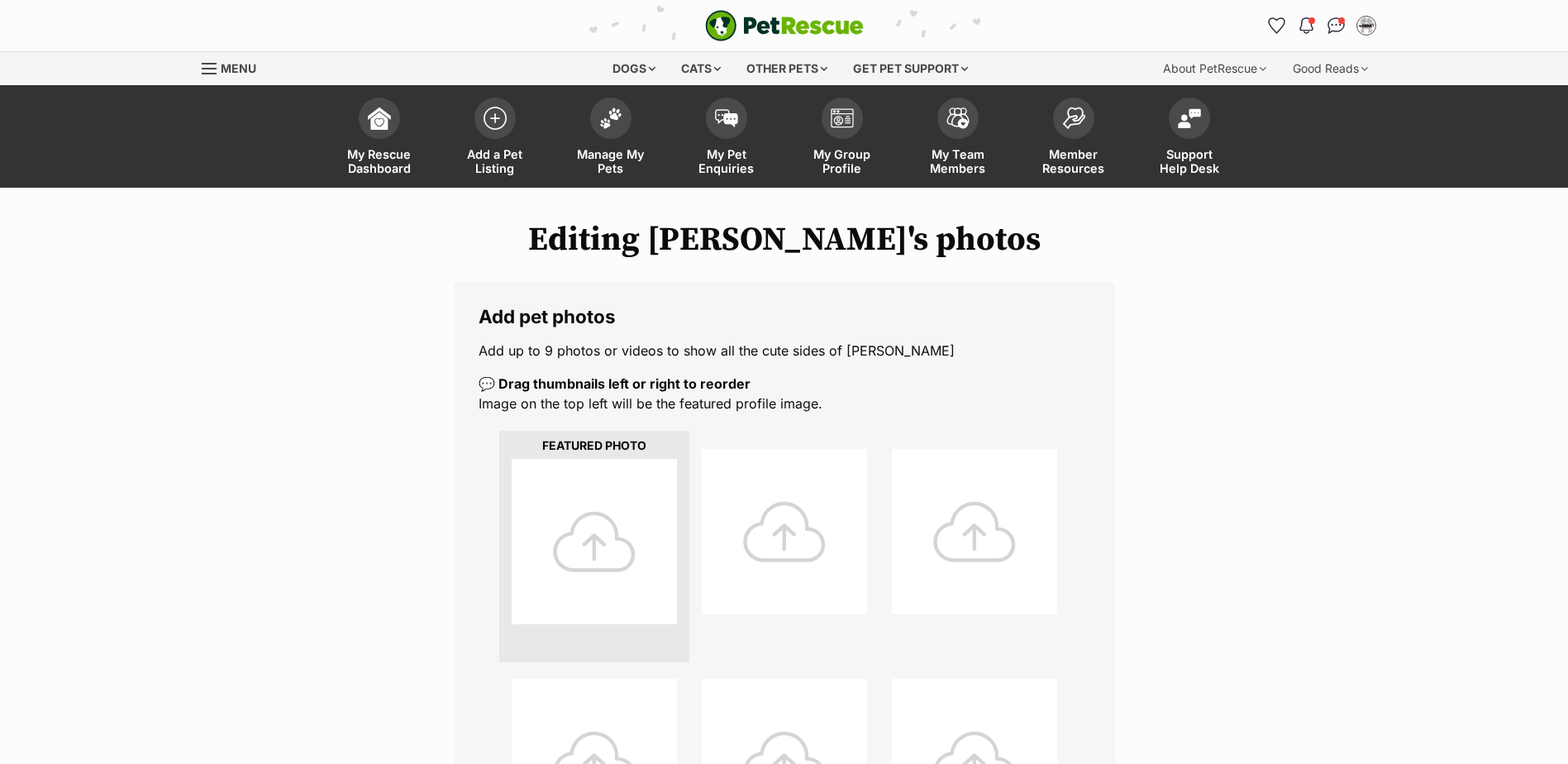
click at [610, 557] on div at bounding box center [594, 541] width 165 height 165
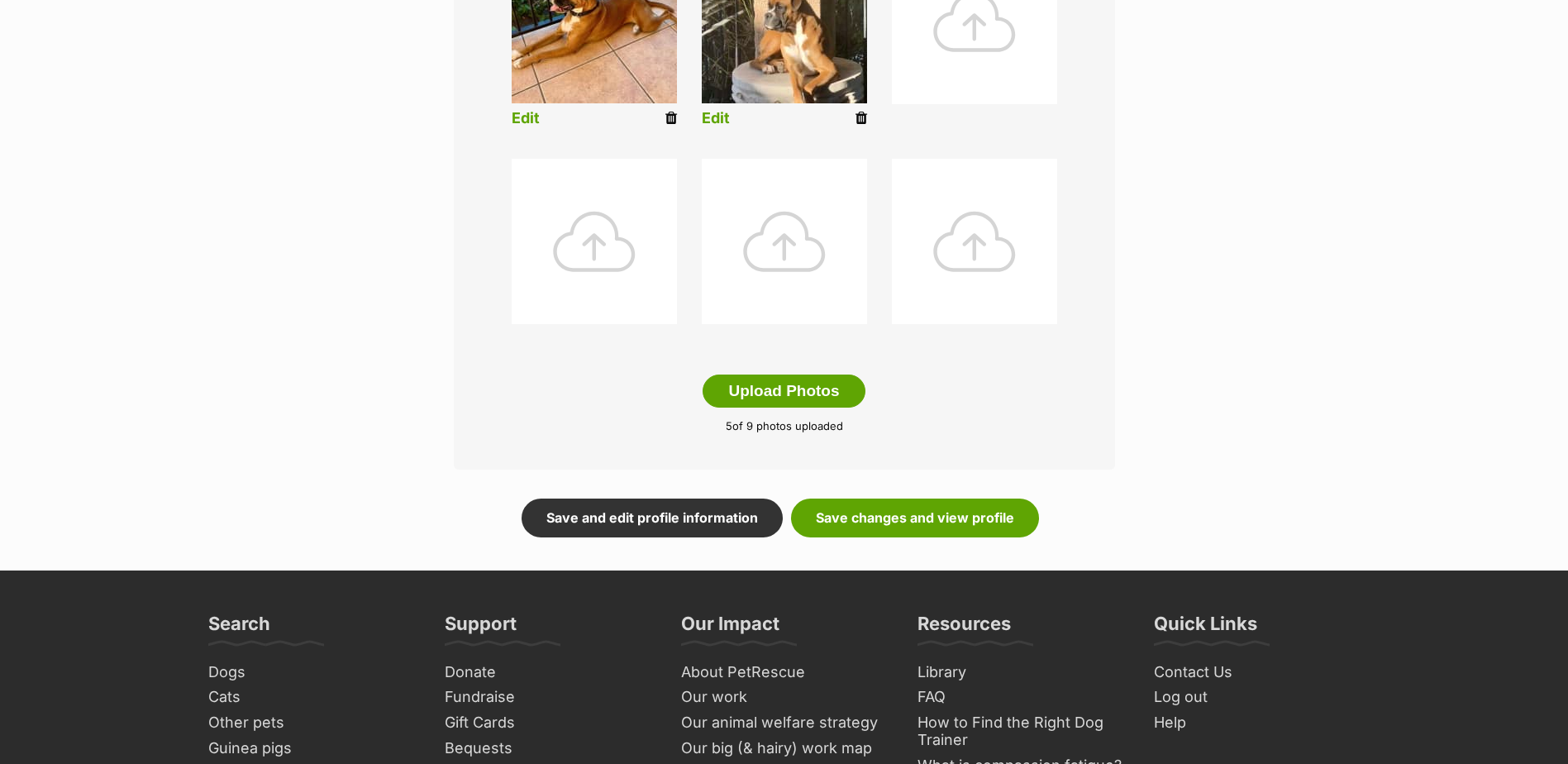
scroll to position [744, 0]
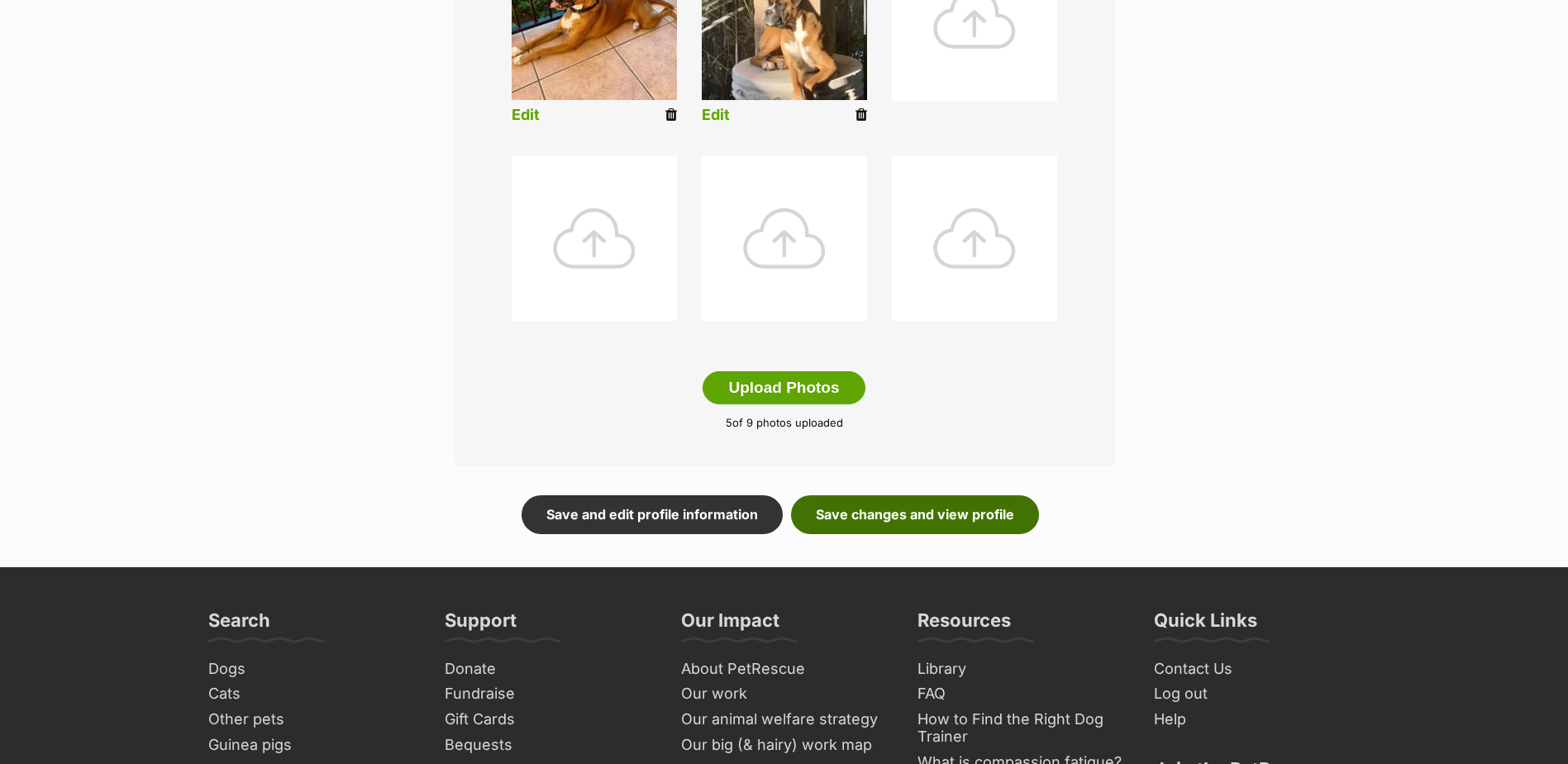
click at [878, 517] on link "Save changes and view profile" at bounding box center [915, 514] width 248 height 38
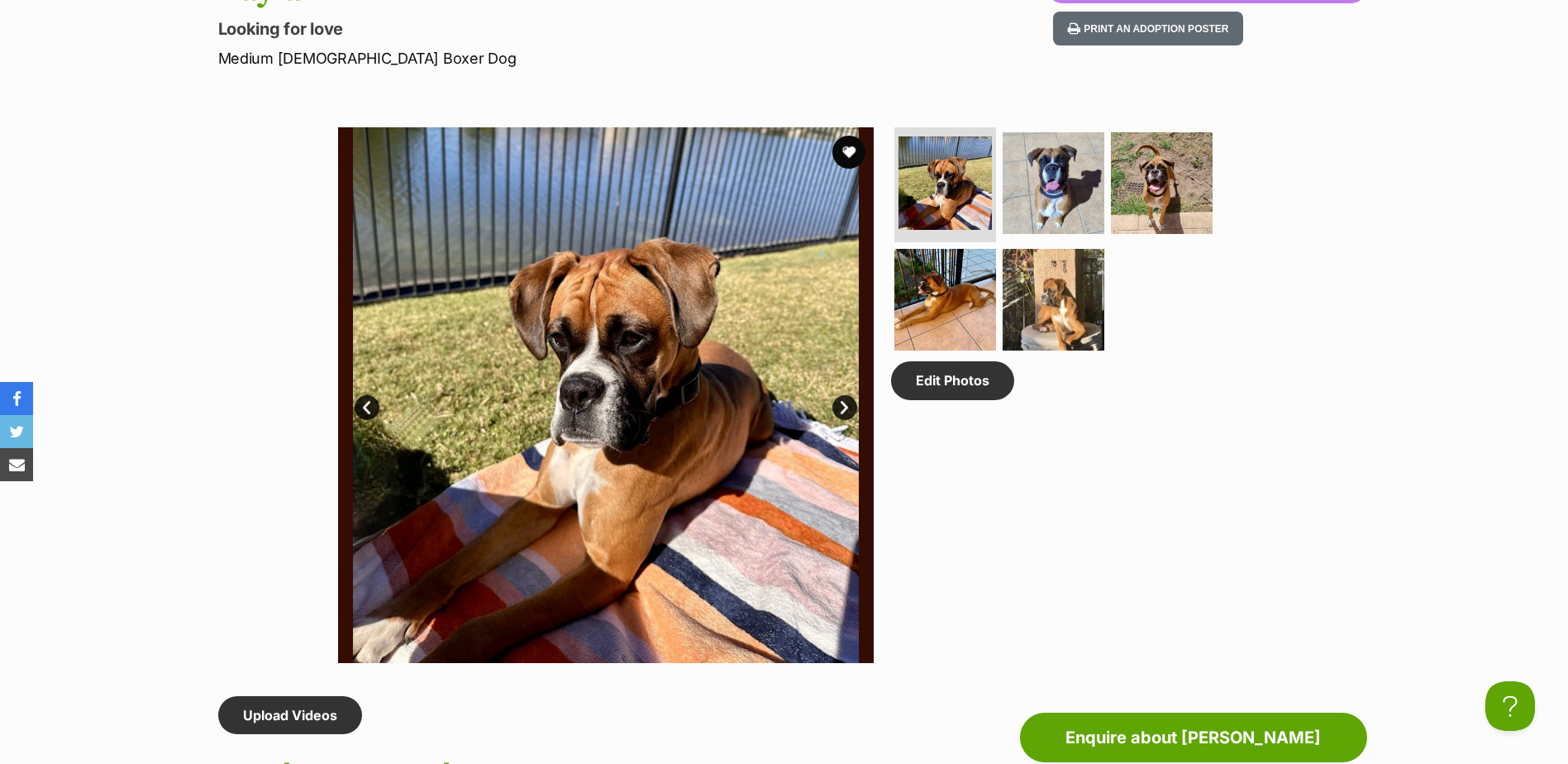
scroll to position [331, 0]
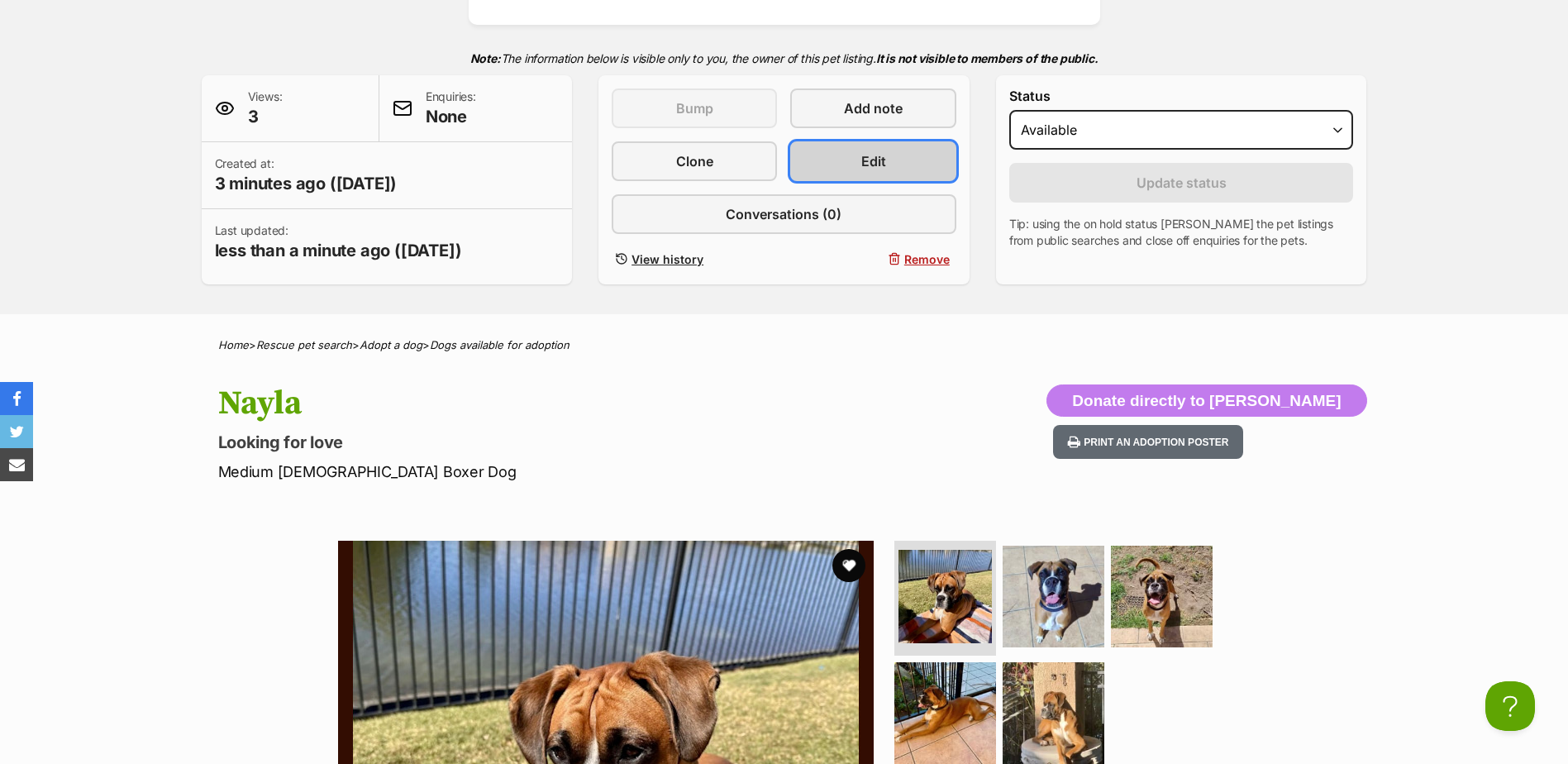
click at [866, 164] on span "Edit" at bounding box center [873, 161] width 25 height 20
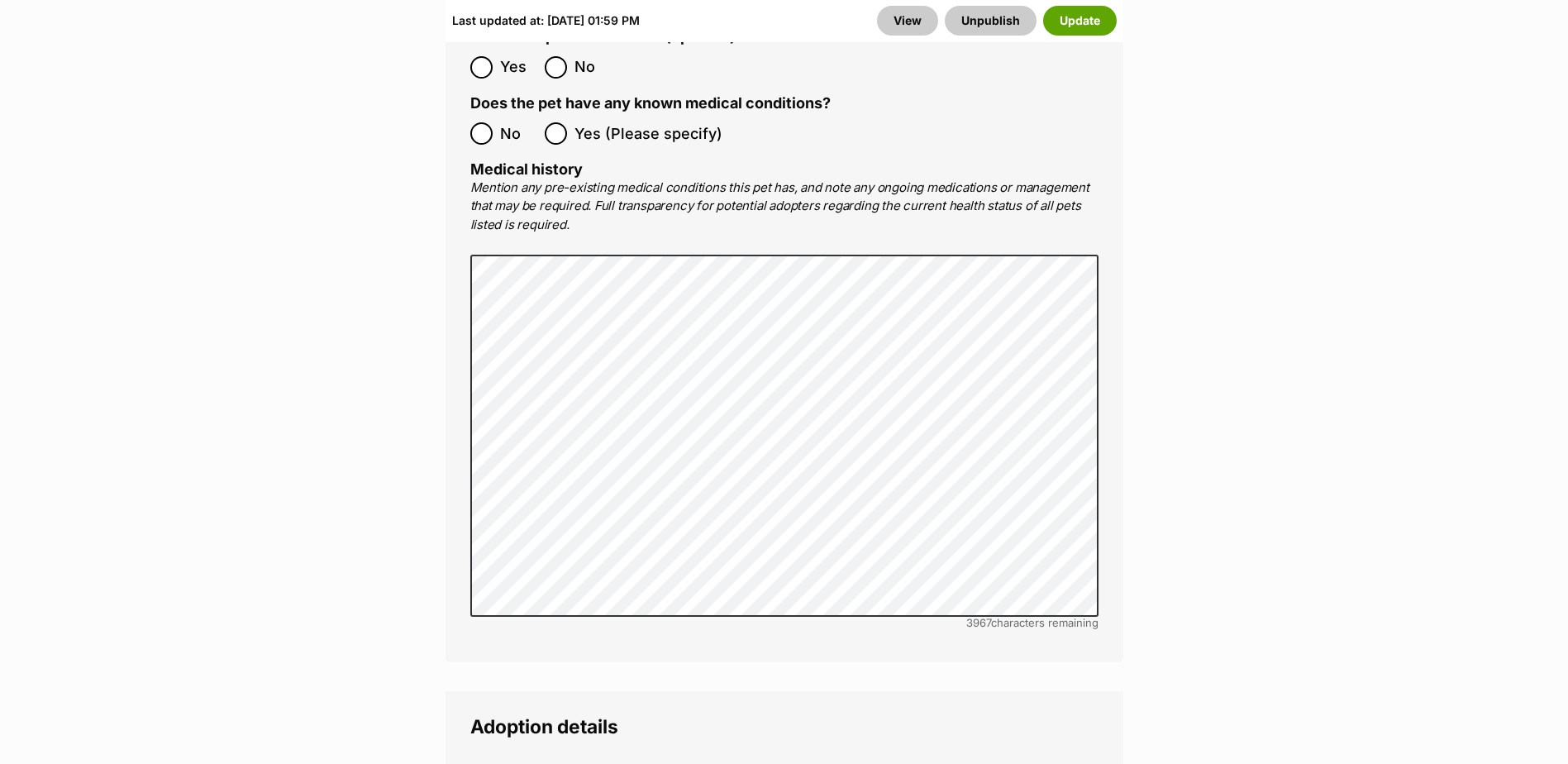
scroll to position [4216, 0]
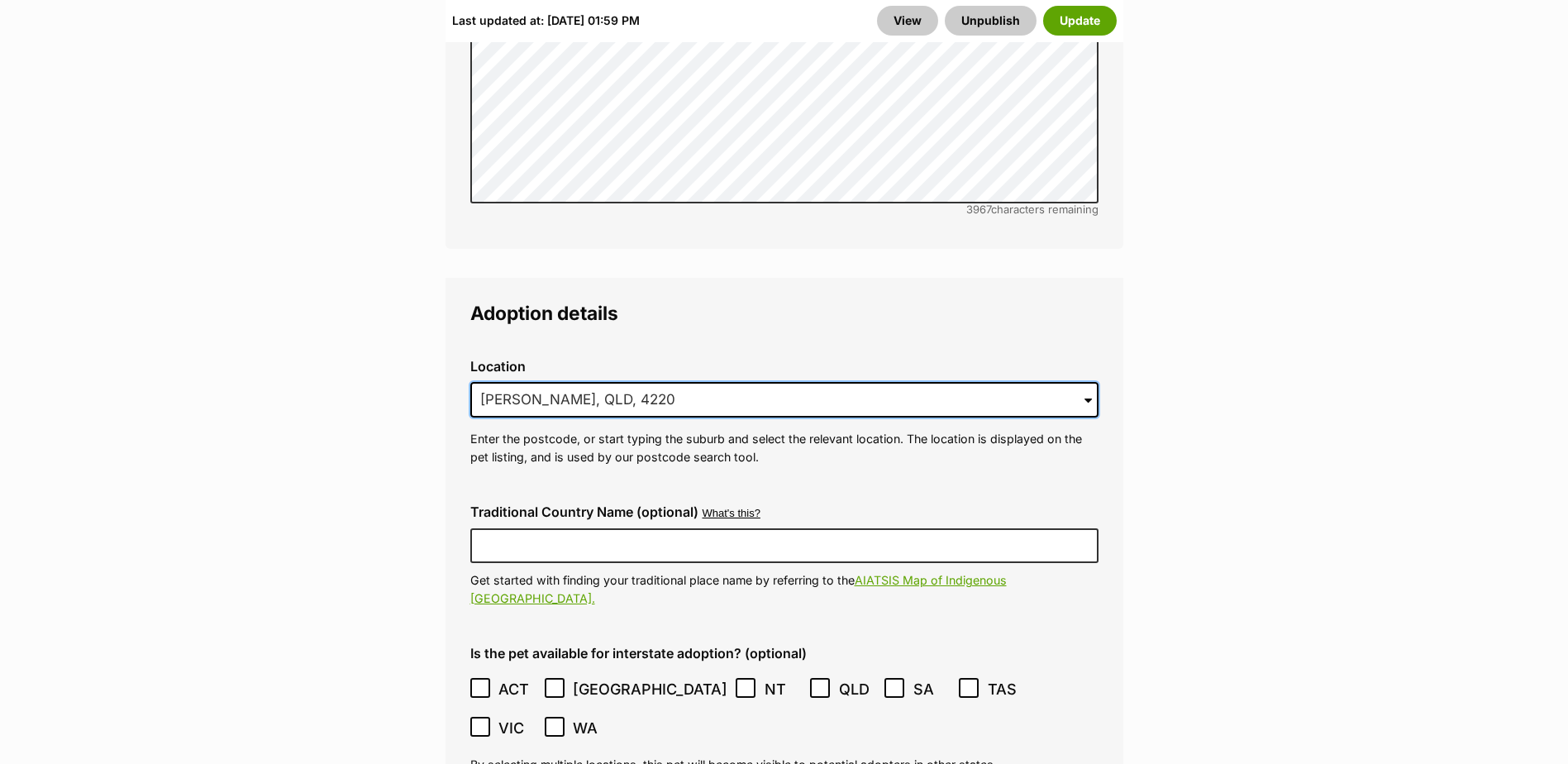
drag, startPoint x: 674, startPoint y: 333, endPoint x: 416, endPoint y: 323, distance: 258.2
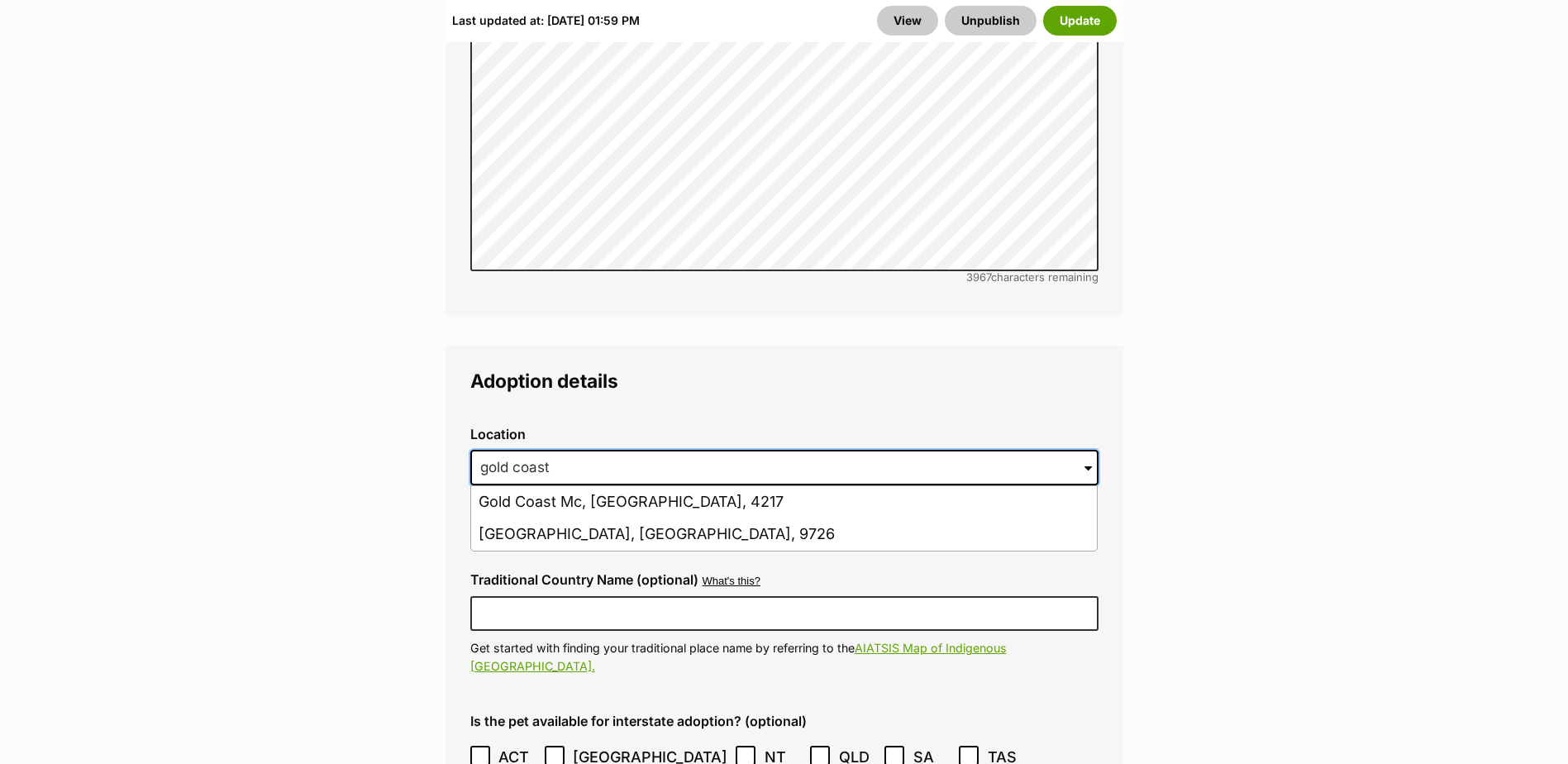
scroll to position [4134, 0]
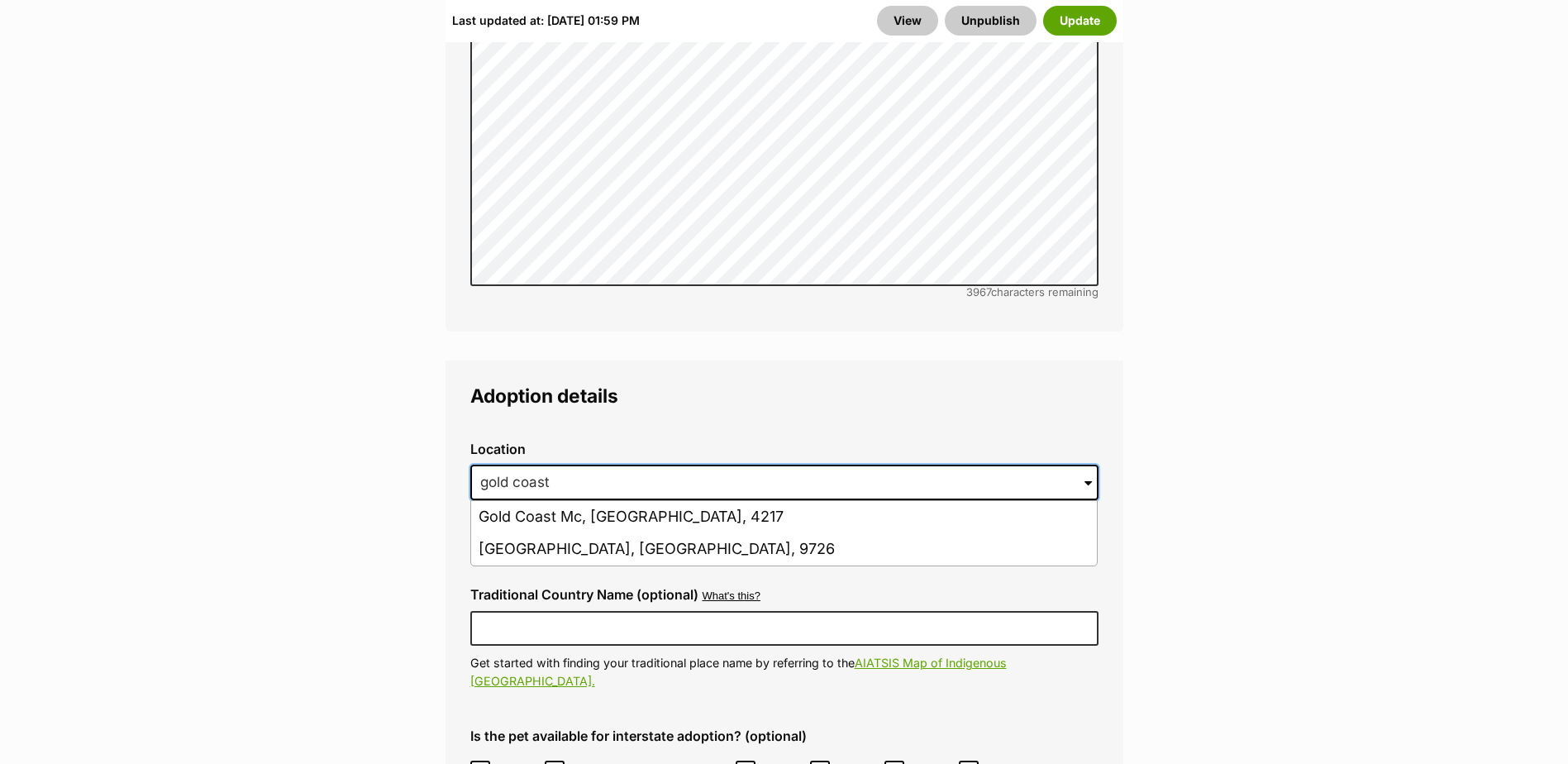
drag, startPoint x: 569, startPoint y: 423, endPoint x: 381, endPoint y: 421, distance: 188.0
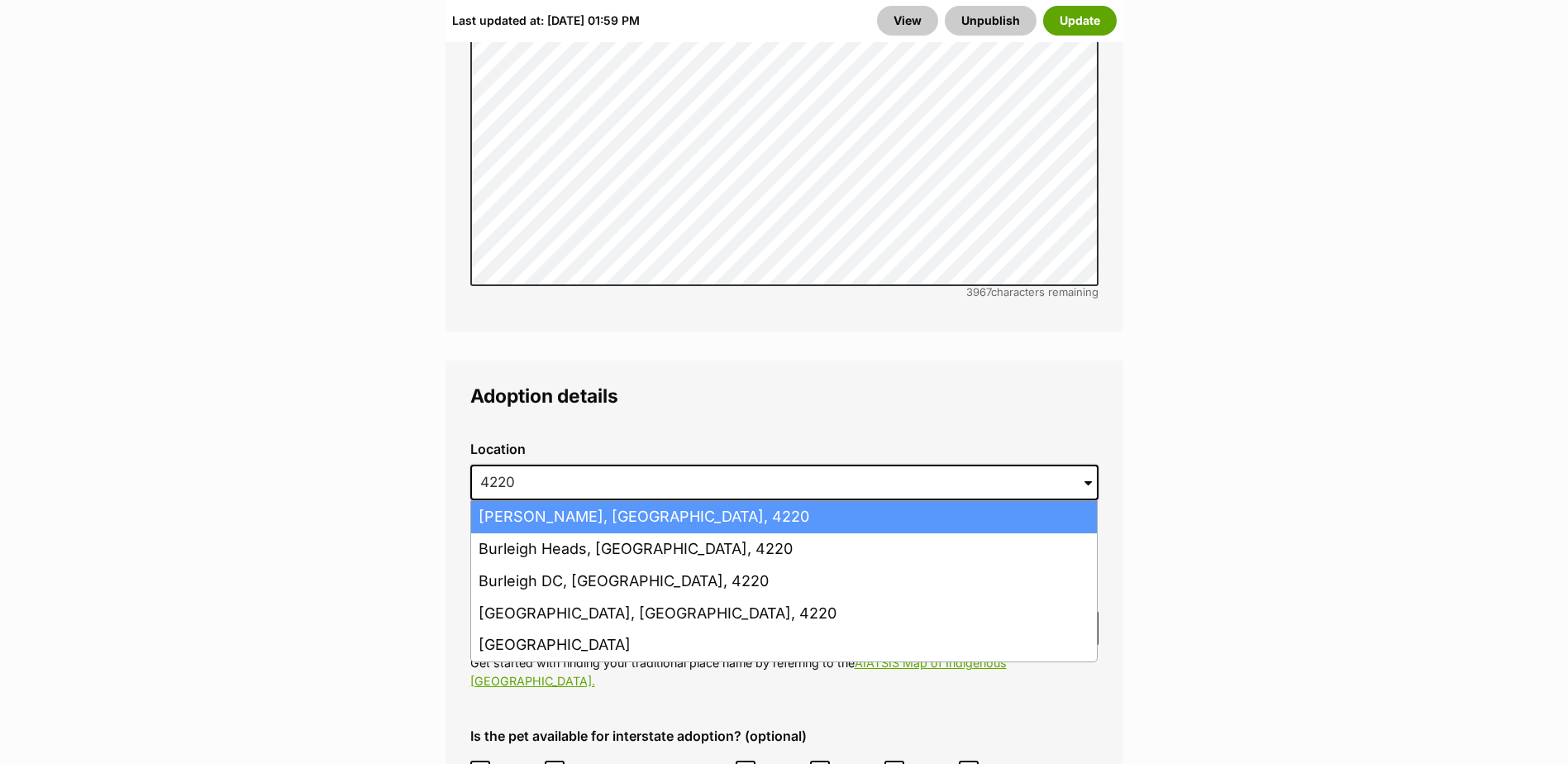
click at [489, 501] on li "Burleigh Waters, Queensland, 4220" at bounding box center [784, 517] width 626 height 32
type input "Burleigh Waters, Queensland, 4220"
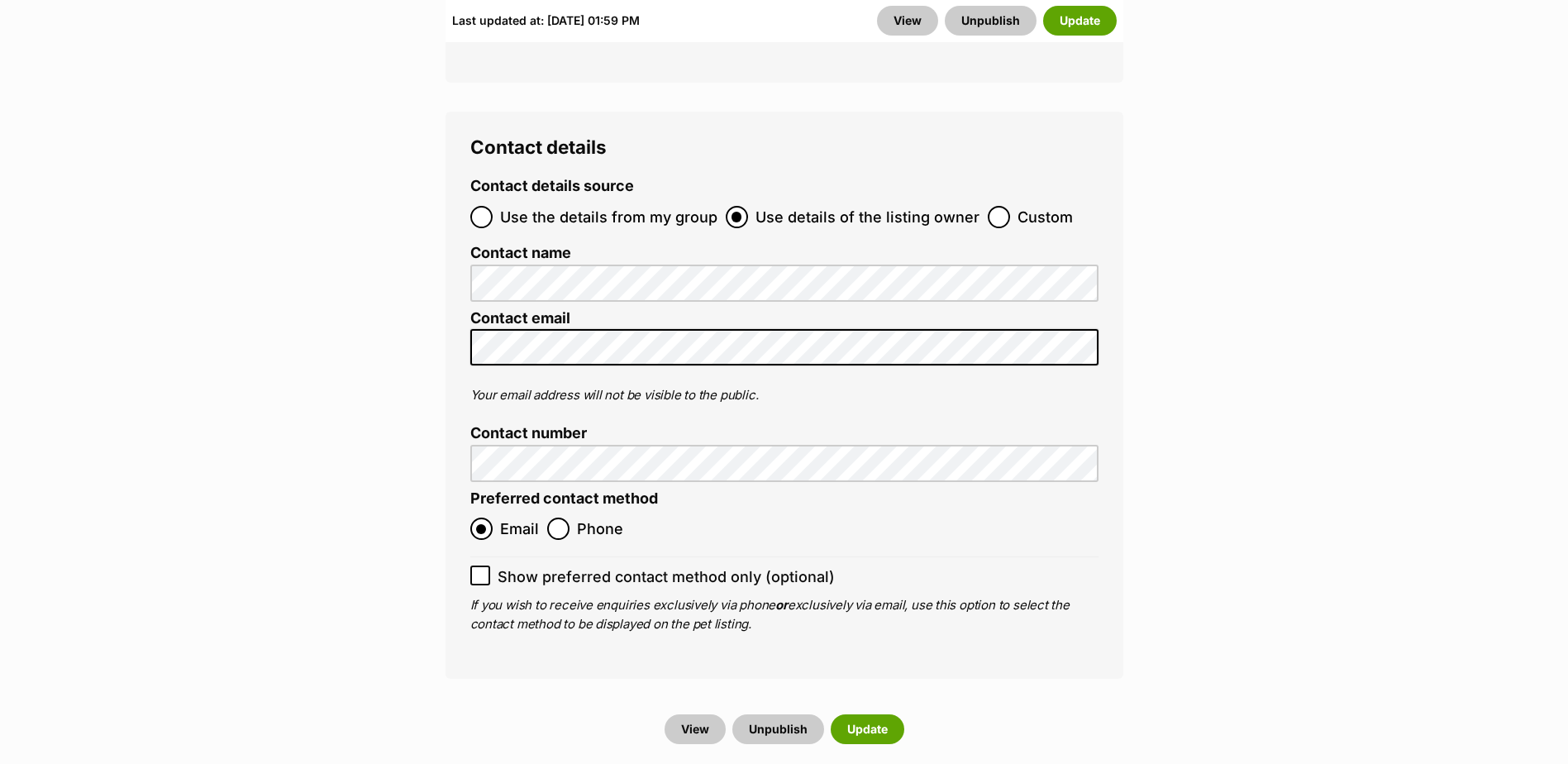
scroll to position [7358, 0]
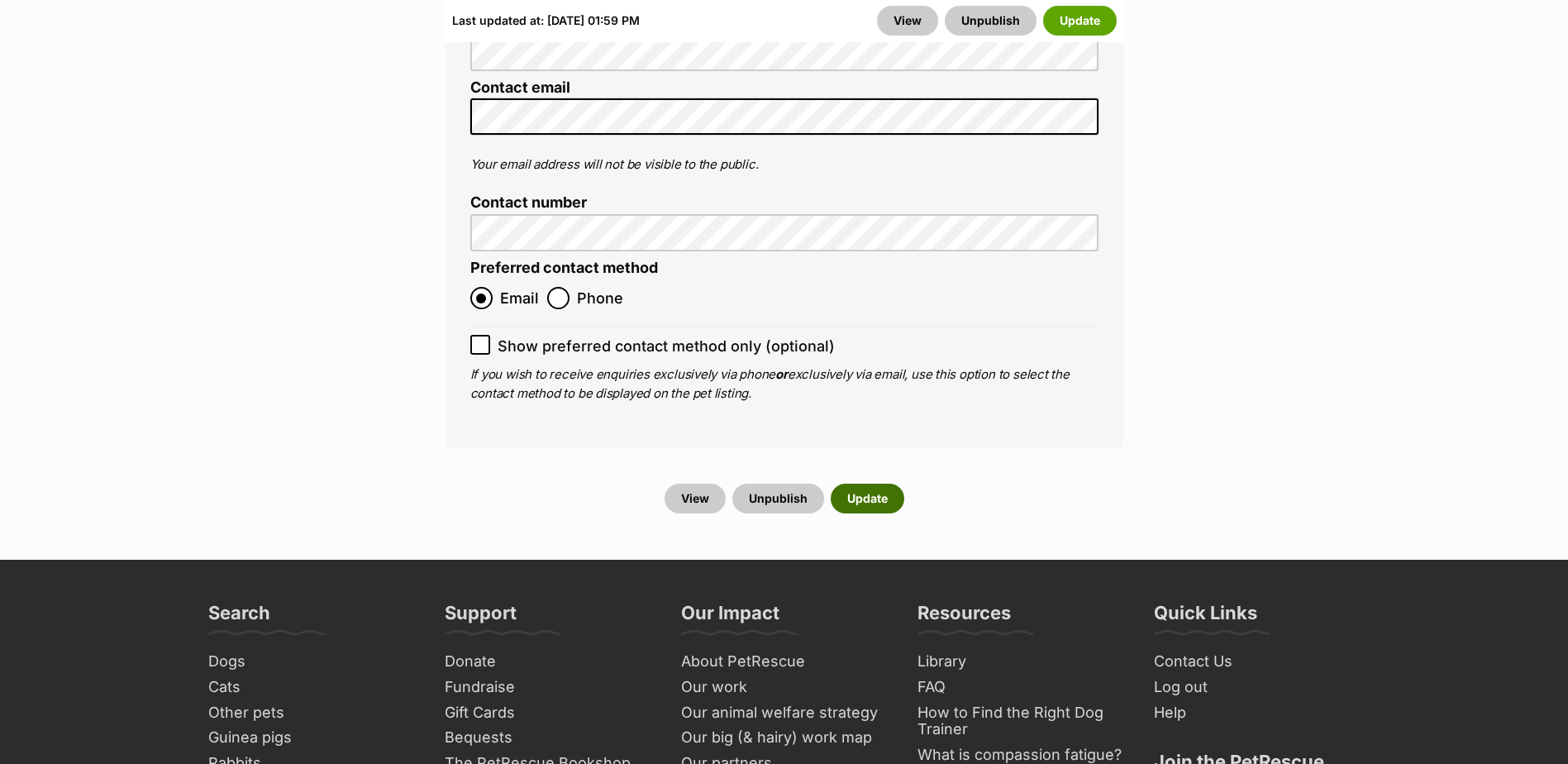
click at [866, 484] on button "Update" at bounding box center [867, 499] width 73 height 30
